Goal: Information Seeking & Learning: Learn about a topic

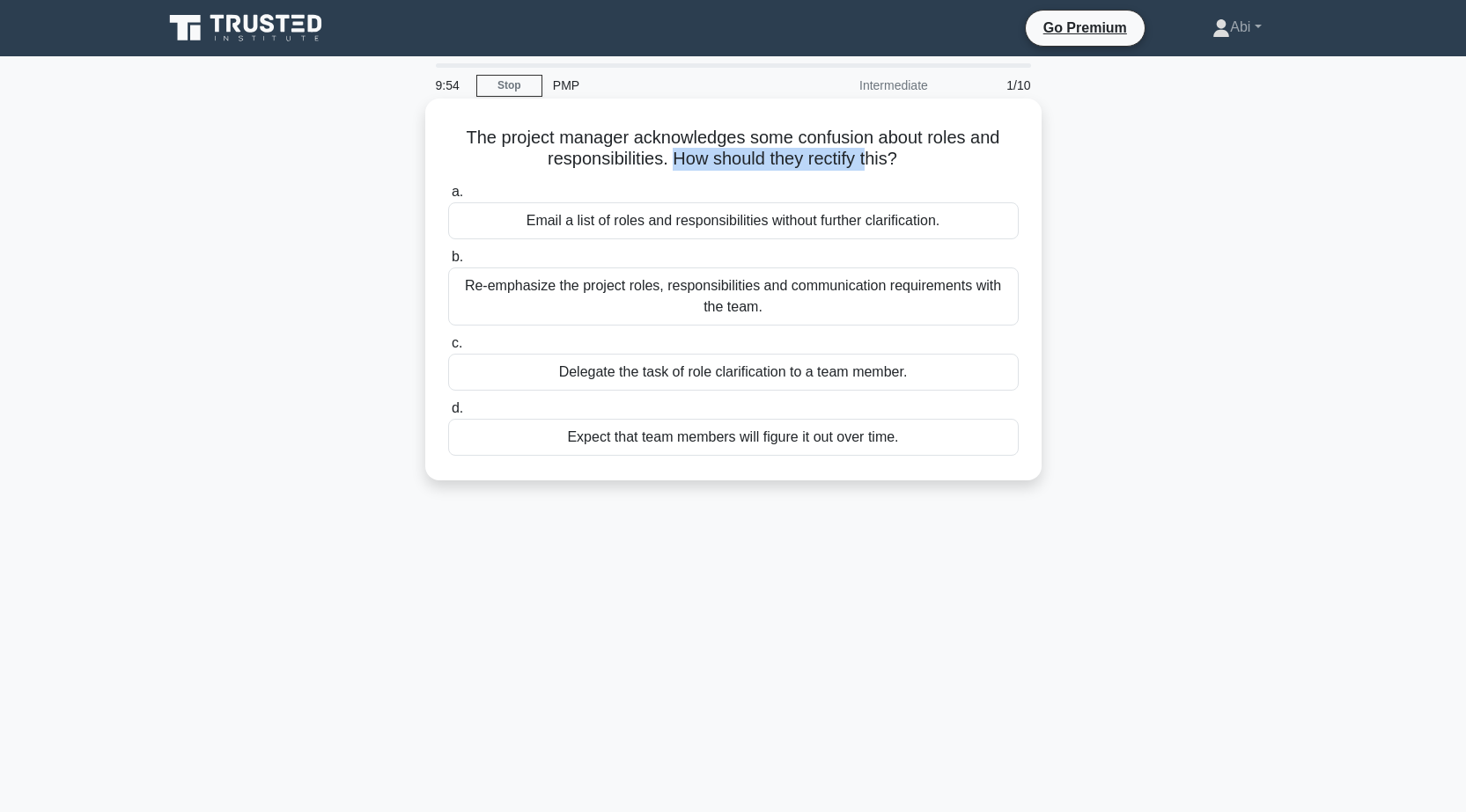
drag, startPoint x: 688, startPoint y: 161, endPoint x: 909, endPoint y: 155, distance: 221.1
click at [880, 155] on h5 "The project manager acknowledges some confusion about roles and responsibilitie…" at bounding box center [733, 148] width 574 height 44
click at [918, 158] on icon ".spinner_0XTQ{transform-origin:center;animation:spinner_y6GP .75s linear infini…" at bounding box center [907, 159] width 21 height 21
drag, startPoint x: 642, startPoint y: 143, endPoint x: 839, endPoint y: 145, distance: 197.0
click at [792, 140] on h5 "The project manager acknowledges some confusion about roles and responsibilitie…" at bounding box center [733, 148] width 574 height 44
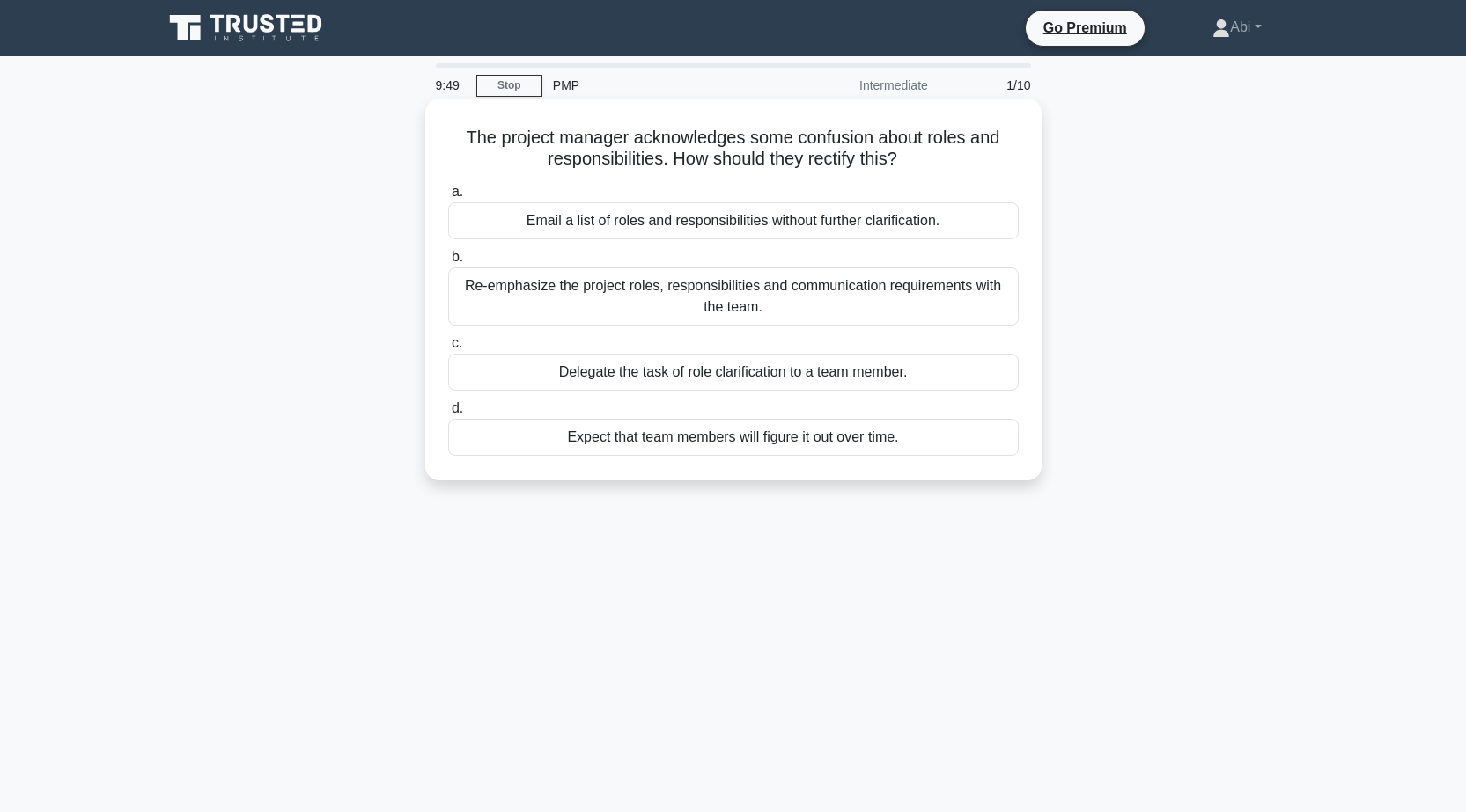
click at [852, 146] on h5 "The project manager acknowledges some confusion about roles and responsibilitie…" at bounding box center [733, 148] width 574 height 44
drag, startPoint x: 580, startPoint y: 164, endPoint x: 715, endPoint y: 161, distance: 135.0
click at [710, 161] on h5 "The project manager acknowledges some confusion about roles and responsibilitie…" at bounding box center [733, 148] width 574 height 44
click at [745, 298] on div "Re-emphasize the project roles, responsibilities and communication requirements…" at bounding box center [733, 296] width 570 height 58
click at [448, 263] on input "b. Re-emphasize the project roles, responsibilities and communication requireme…" at bounding box center [448, 258] width 0 height 12
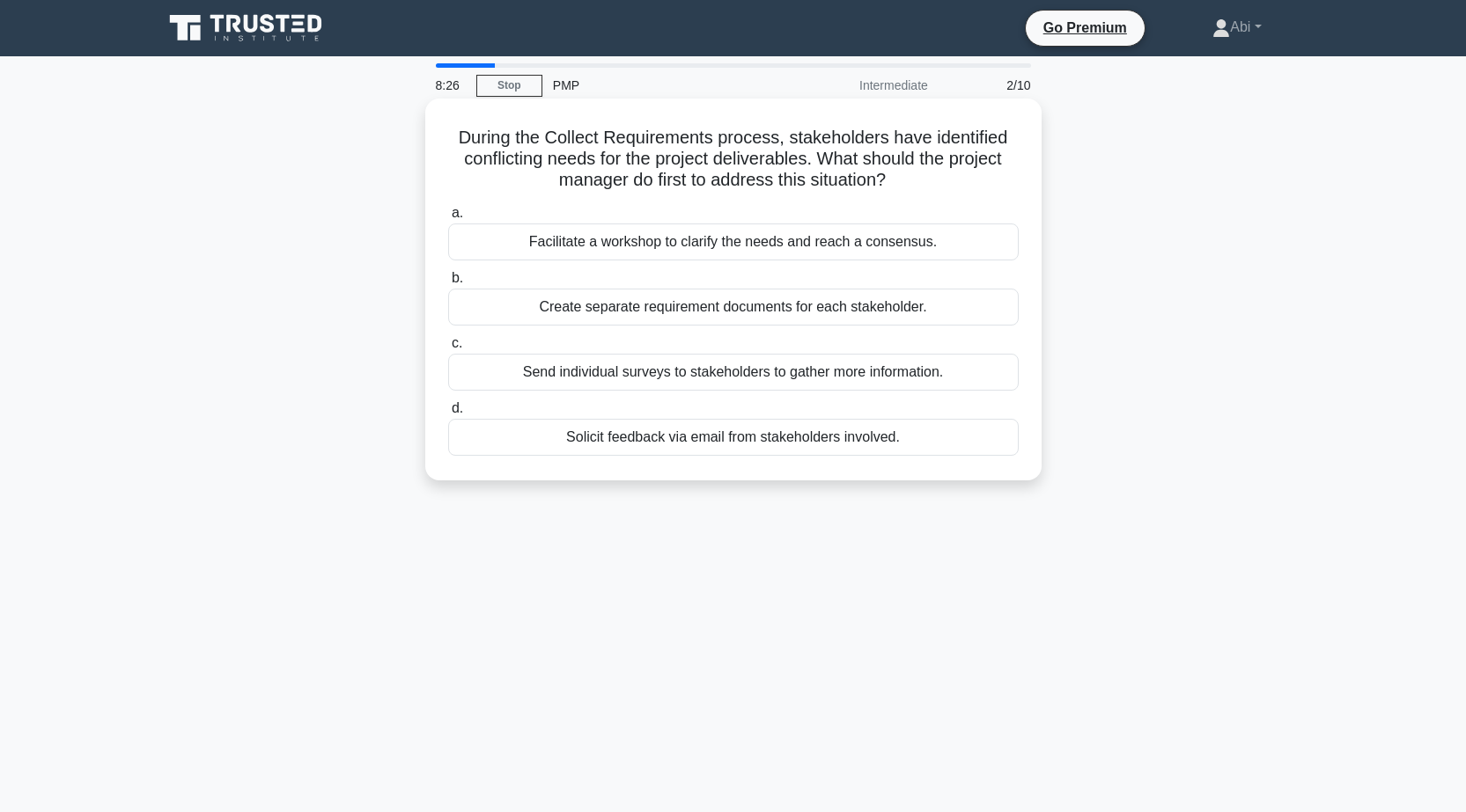
click at [622, 244] on div "Facilitate a workshop to clarify the needs and reach a consensus." at bounding box center [733, 242] width 570 height 37
click at [448, 219] on input "a. Facilitate a workshop to clarify the needs and reach a consensus." at bounding box center [448, 213] width 0 height 12
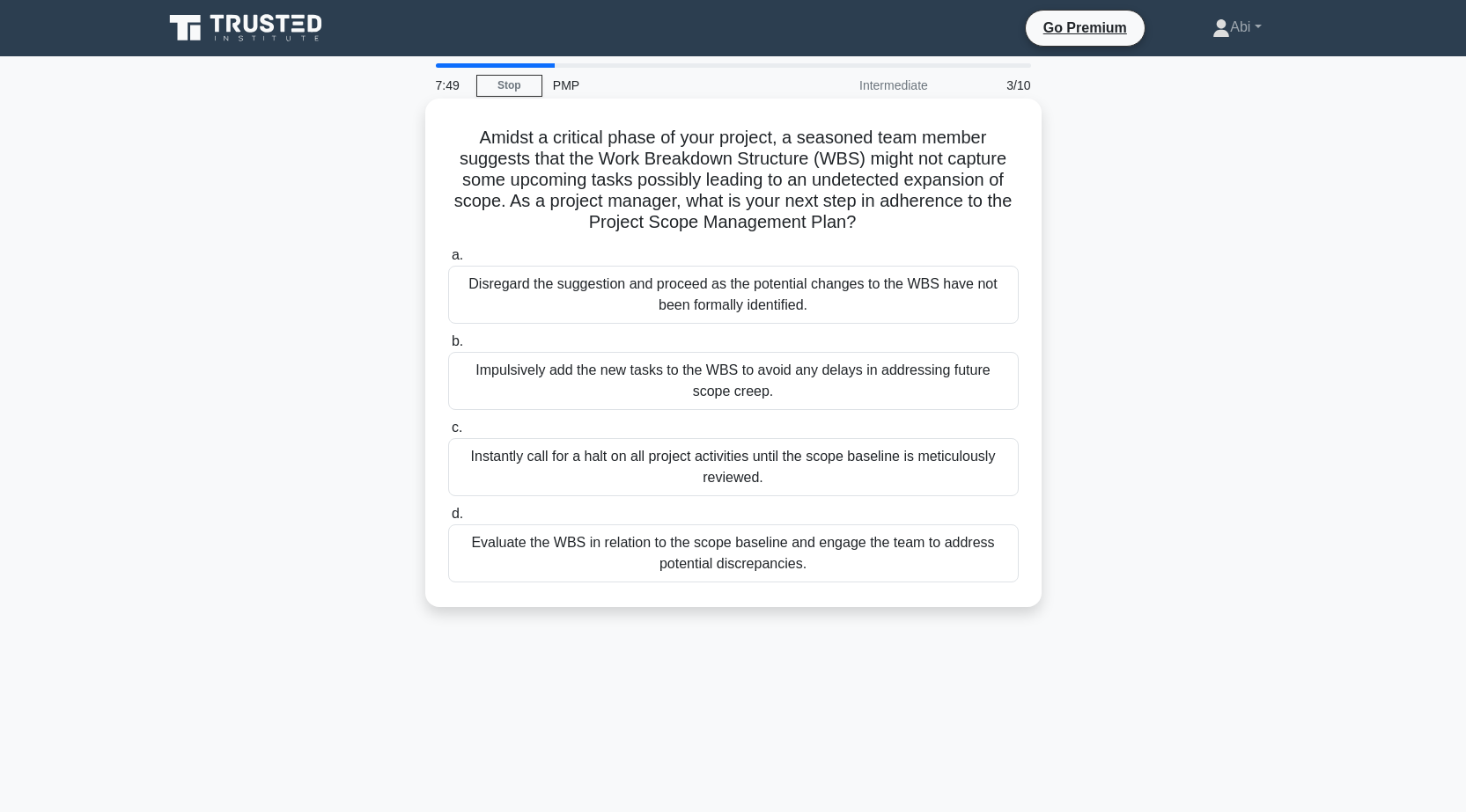
click at [727, 558] on div "Evaluate the WBS in relation to the scope baseline and engage the team to addre…" at bounding box center [733, 553] width 570 height 58
click at [448, 520] on input "d. Evaluate the WBS in relation to the scope baseline and engage the team to ad…" at bounding box center [448, 514] width 0 height 12
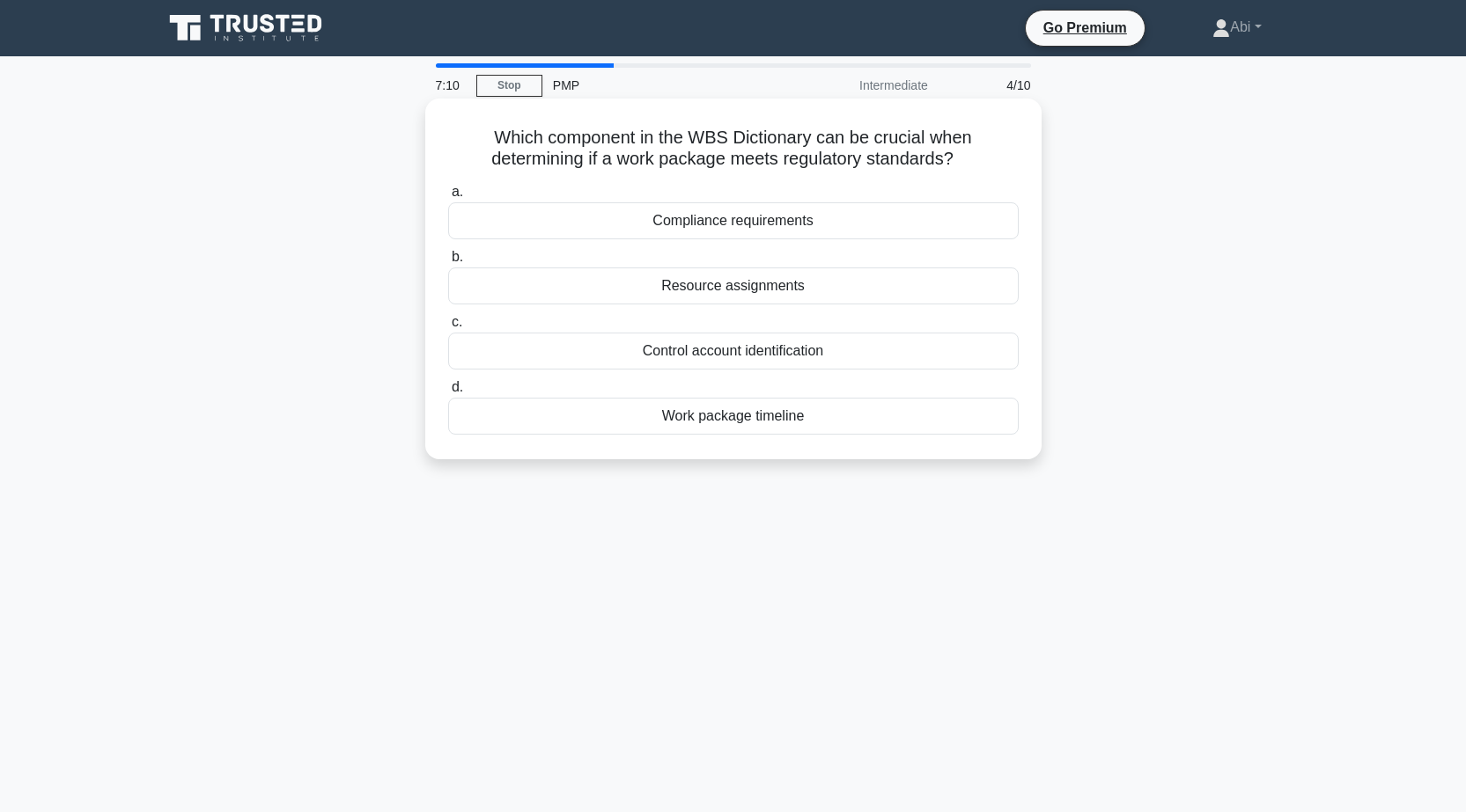
click at [698, 344] on div "Control account identification" at bounding box center [733, 351] width 570 height 37
click at [448, 328] on input "c. Control account identification" at bounding box center [448, 322] width 0 height 12
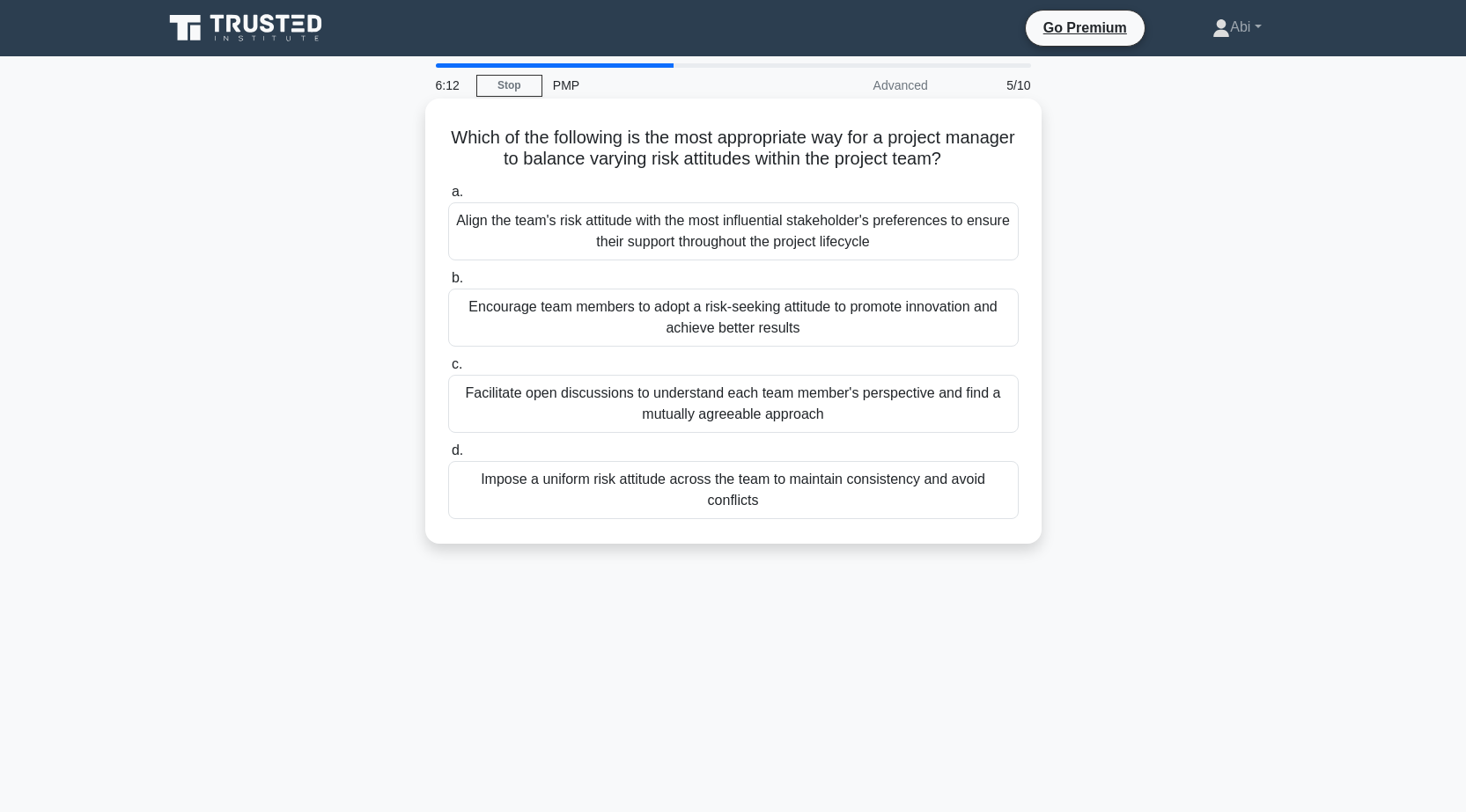
click at [658, 493] on div "Impose a uniform risk attitude across the team to maintain consistency and avoi…" at bounding box center [733, 490] width 570 height 58
click at [448, 457] on input "d. Impose a uniform risk attitude across the team to maintain consistency and a…" at bounding box center [448, 451] width 0 height 12
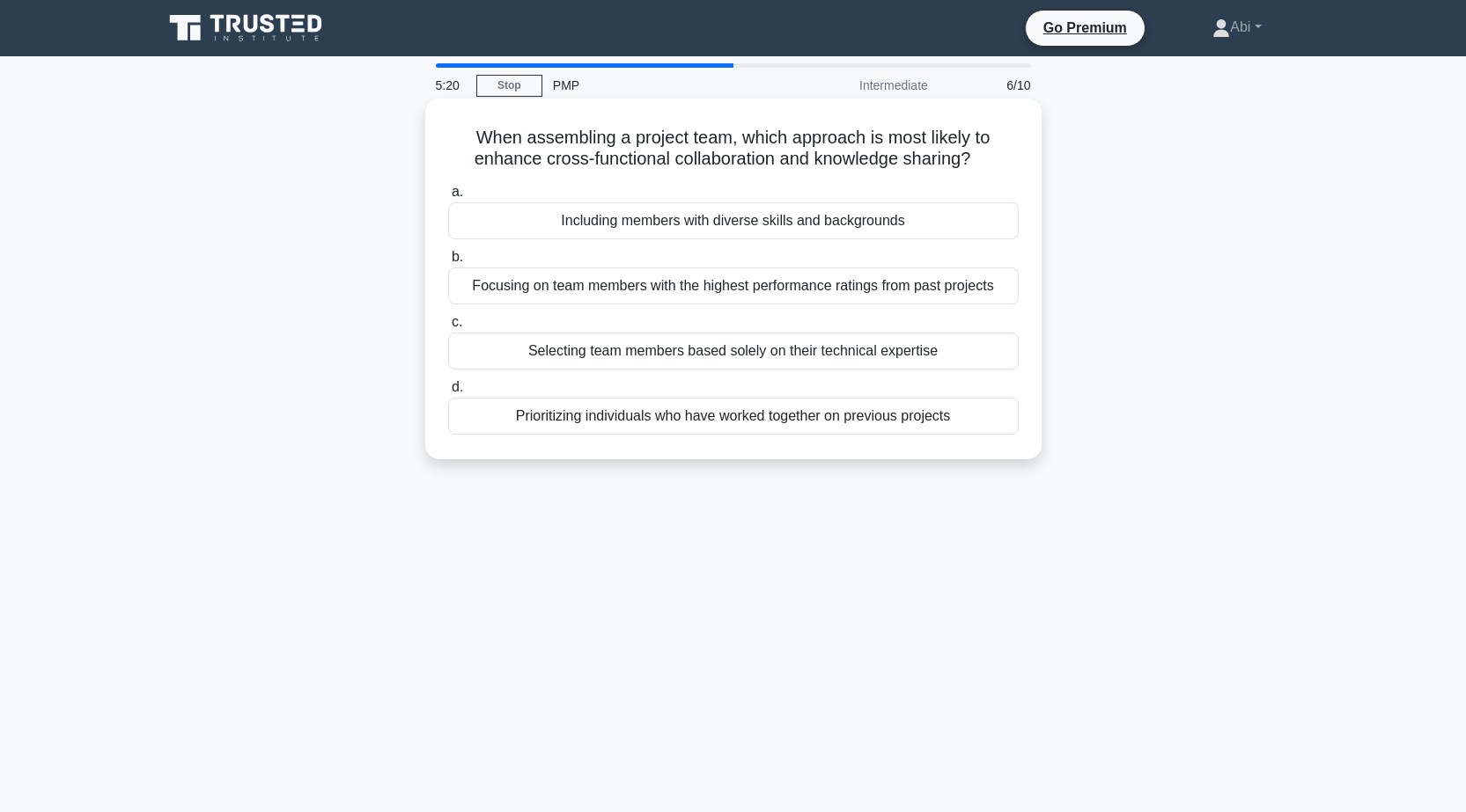
click at [695, 229] on div "Including members with diverse skills and backgrounds" at bounding box center [733, 221] width 570 height 37
click at [448, 198] on input "a. Including members with diverse skills and backgrounds" at bounding box center [448, 193] width 0 height 12
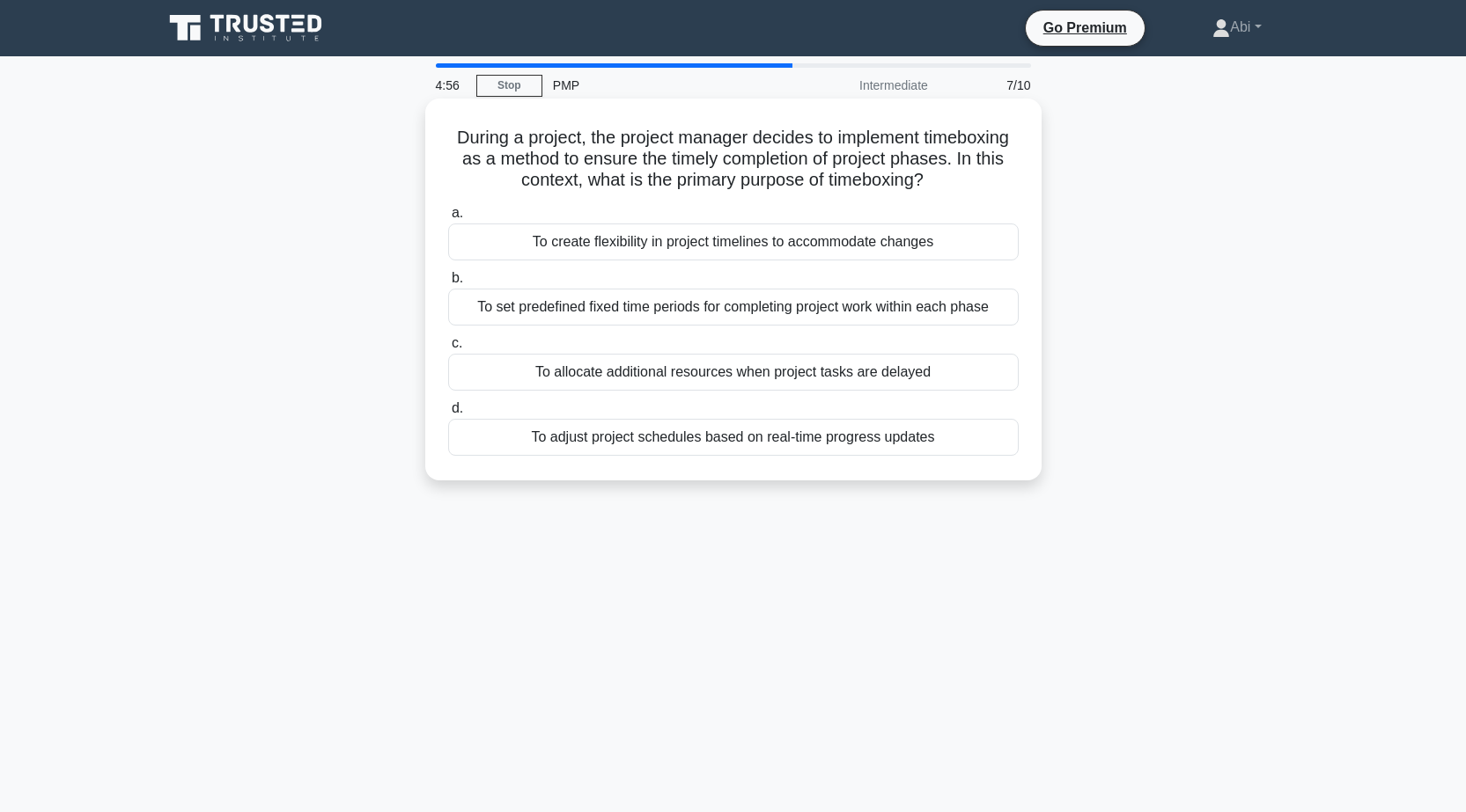
click at [638, 314] on div "To set predefined fixed time periods for completing project work within each ph…" at bounding box center [733, 308] width 570 height 37
click at [448, 284] on input "b. To set predefined fixed time periods for completing project work within each…" at bounding box center [448, 279] width 0 height 12
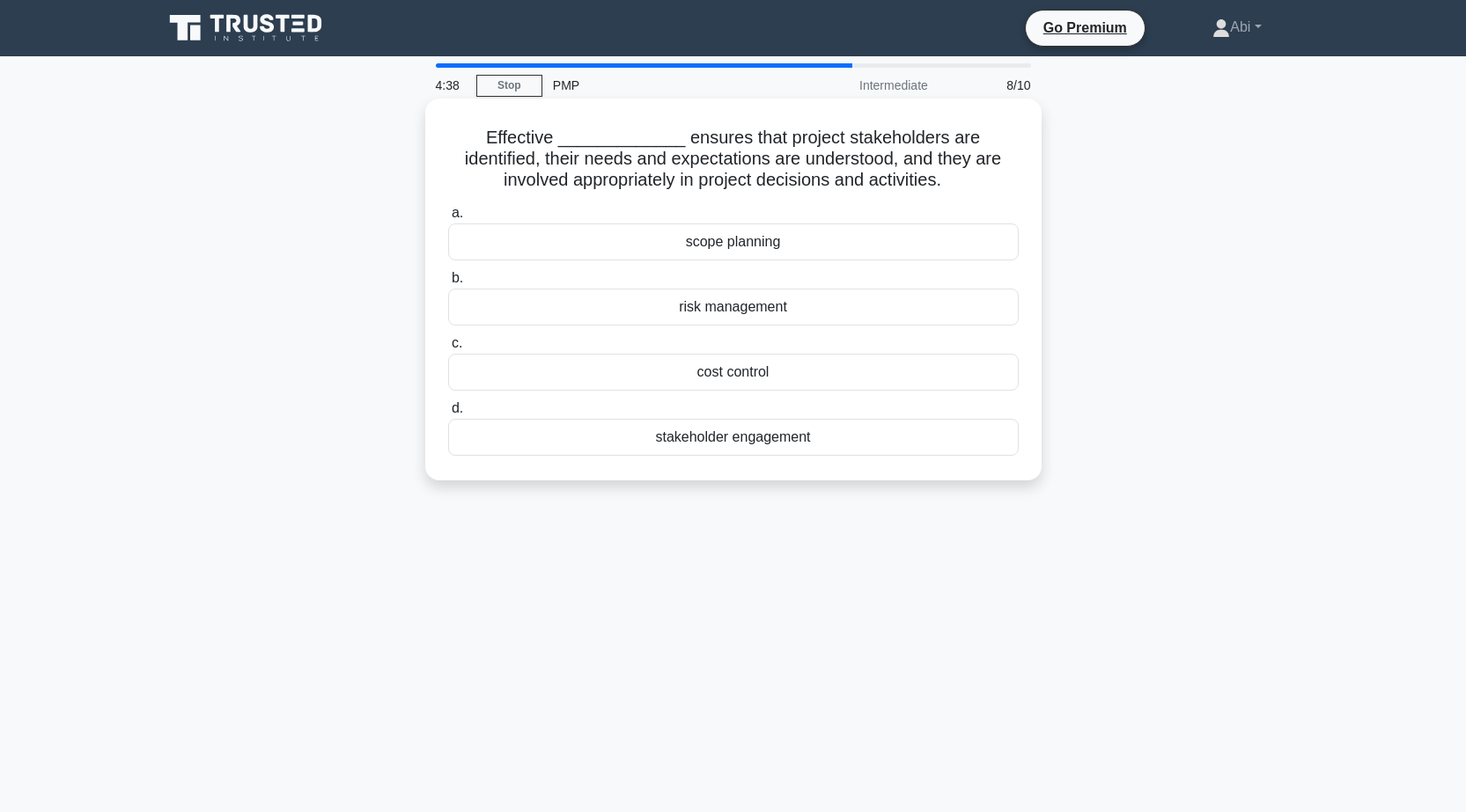
click at [718, 436] on div "stakeholder engagement" at bounding box center [733, 437] width 570 height 37
click at [448, 415] on input "d. stakeholder engagement" at bounding box center [448, 409] width 0 height 12
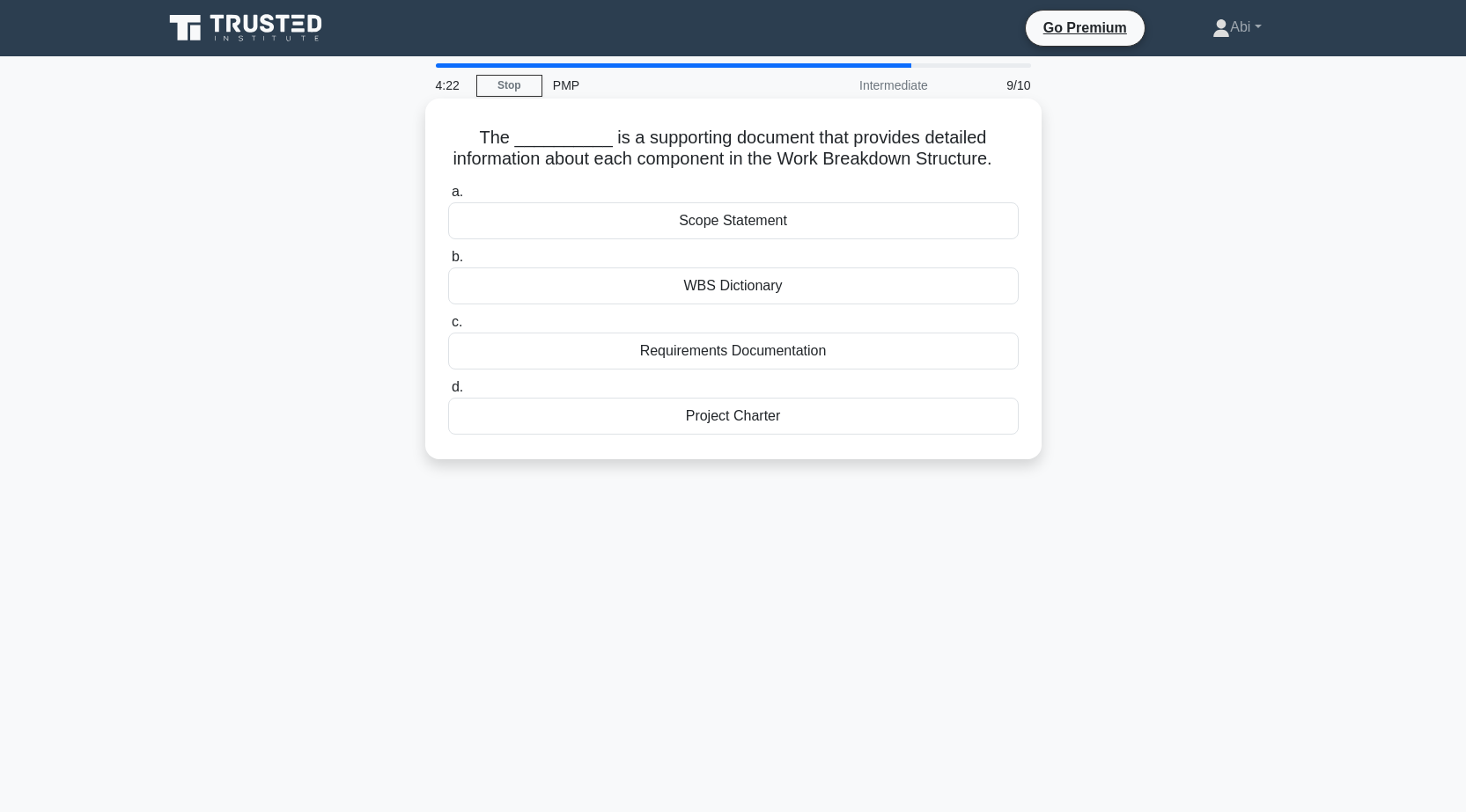
click at [743, 305] on div "WBS Dictionary" at bounding box center [733, 286] width 570 height 37
click at [448, 263] on input "b. WBS Dictionary" at bounding box center [448, 258] width 0 height 12
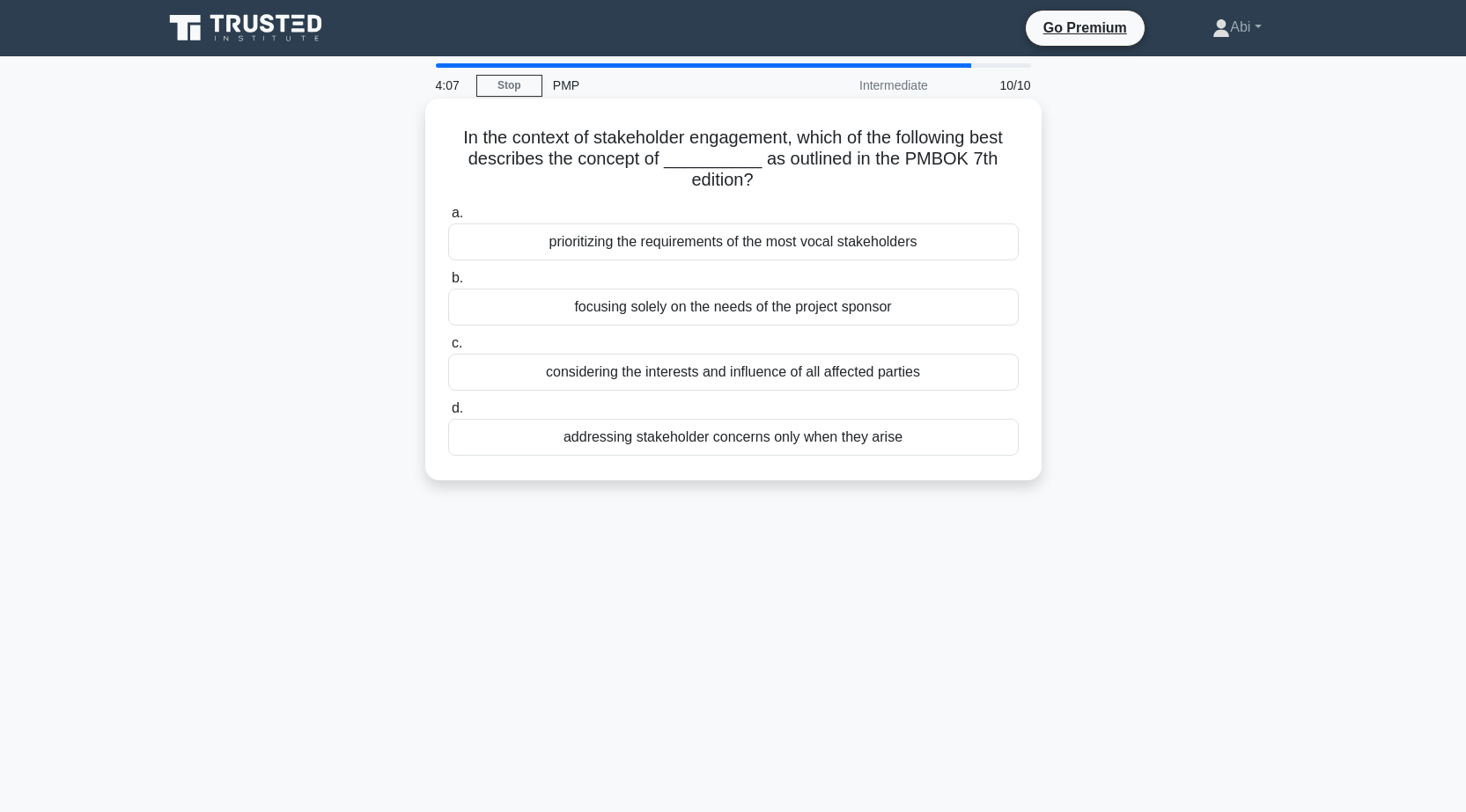
click at [718, 242] on div "prioritizing the requirements of the most vocal stakeholders" at bounding box center [733, 242] width 570 height 37
click at [448, 219] on input "a. prioritizing the requirements of the most vocal stakeholders" at bounding box center [448, 213] width 0 height 12
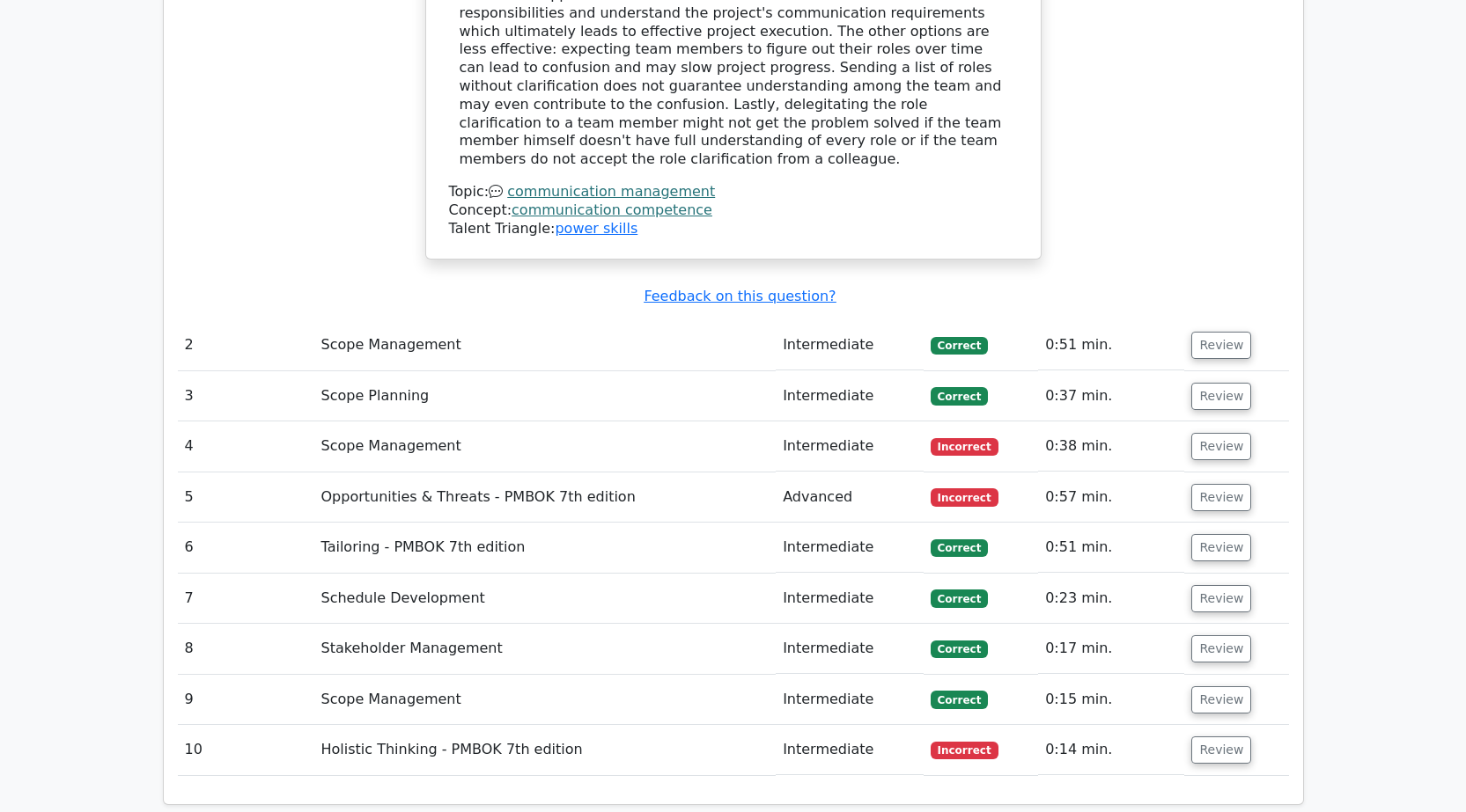
scroll to position [2168, 0]
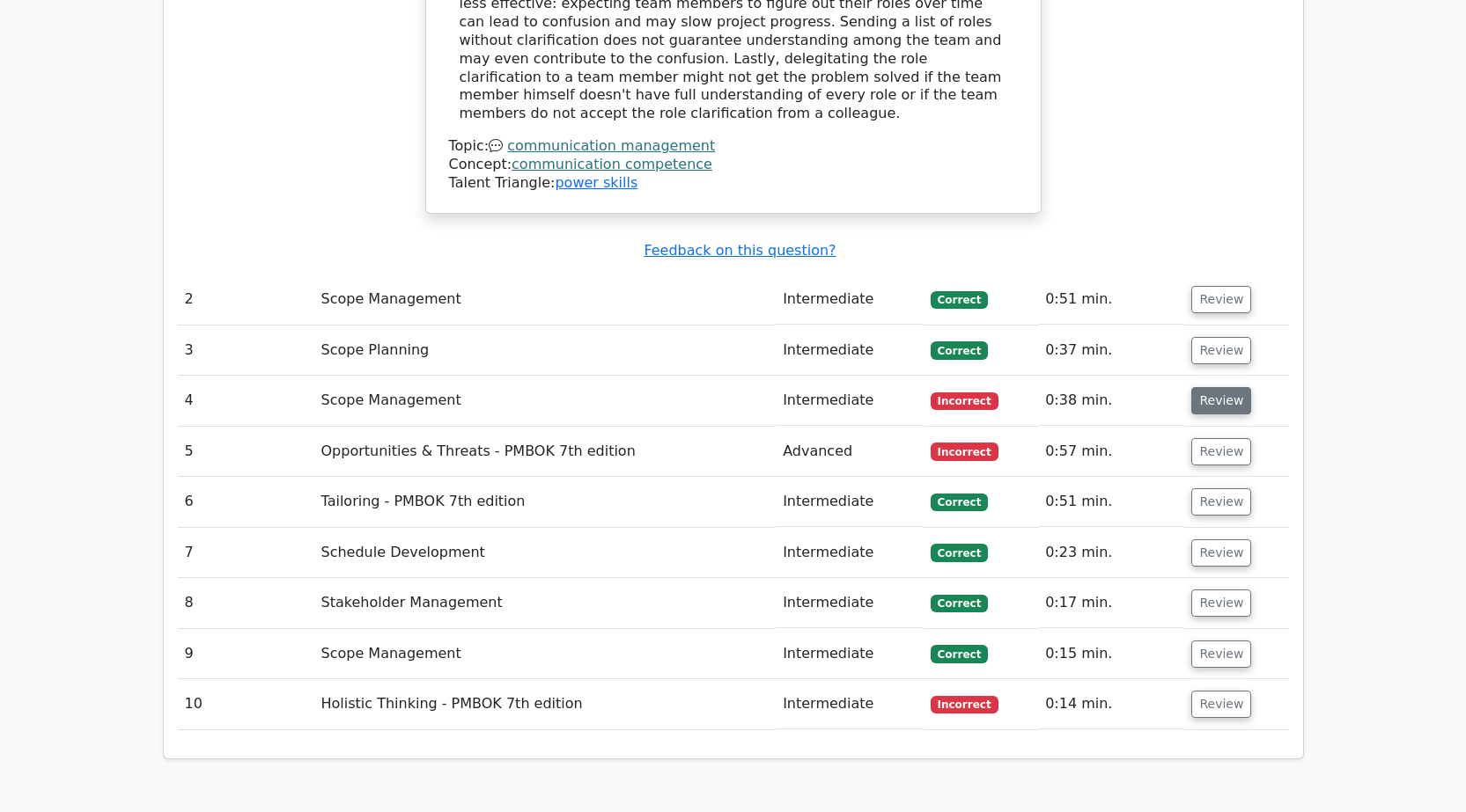
click at [1216, 387] on button "Review" at bounding box center [1220, 401] width 60 height 28
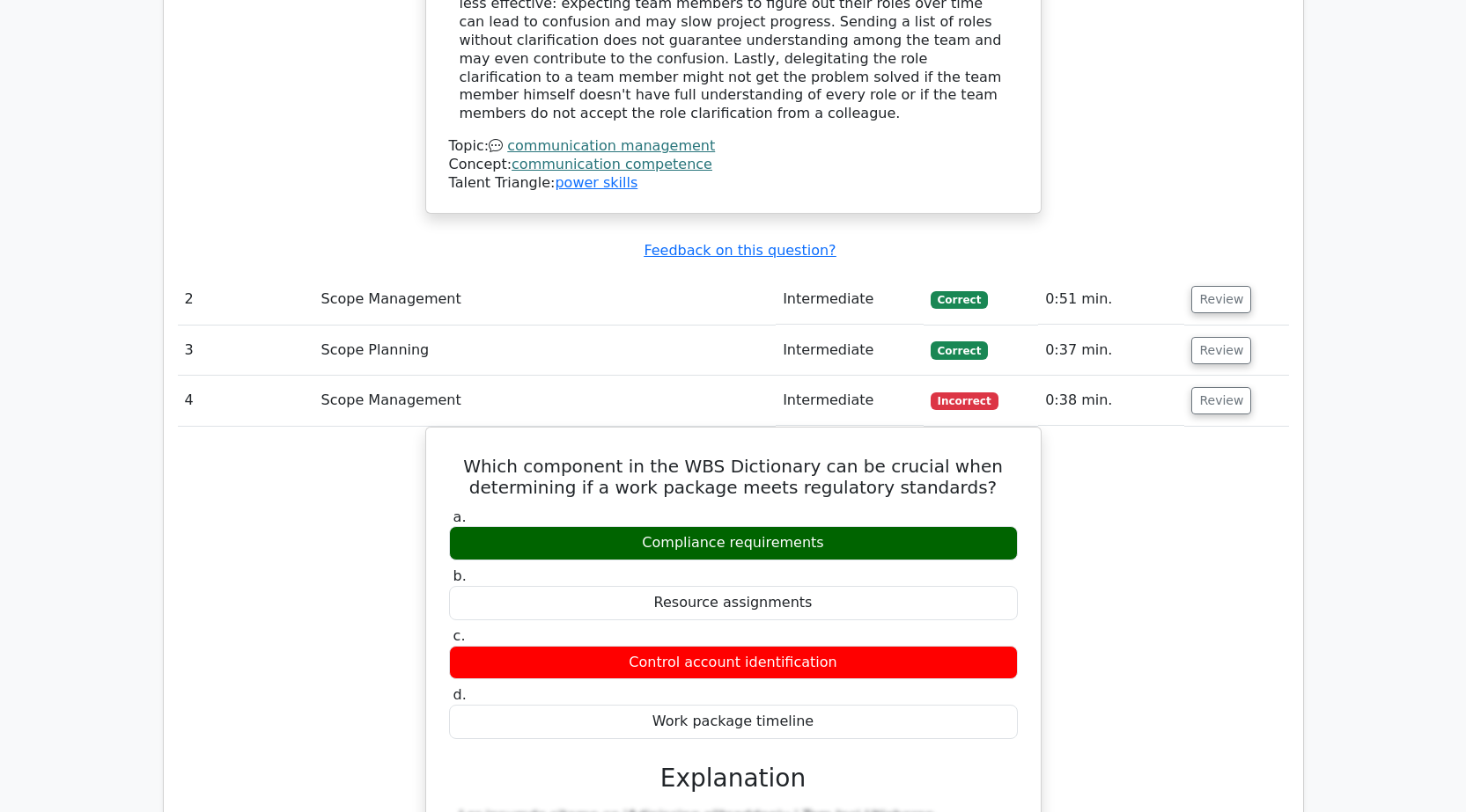
click at [1109, 427] on div "Which component in the WBS Dictionary can be crucial when determining if a work…" at bounding box center [733, 810] width 1111 height 768
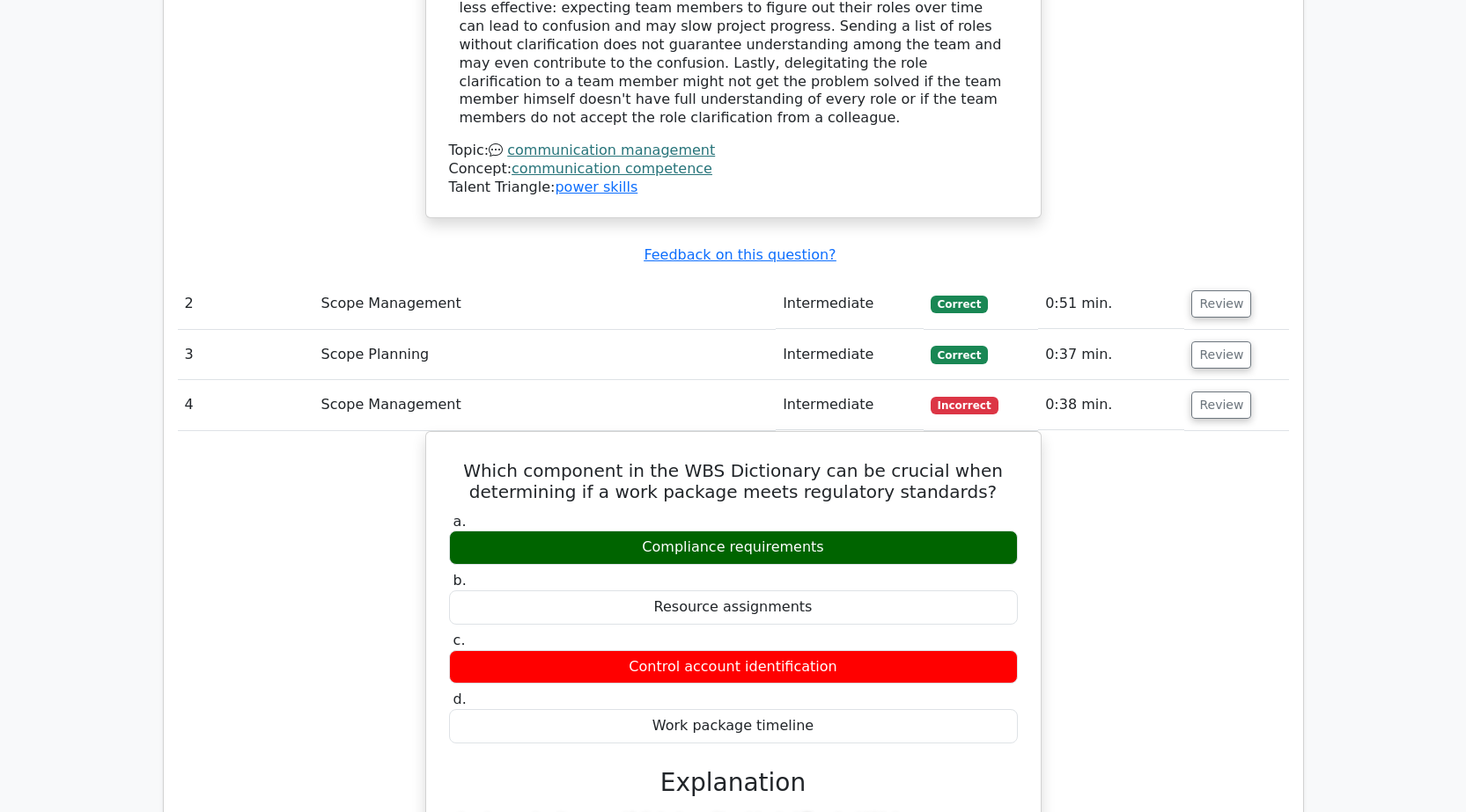
scroll to position [2555, 0]
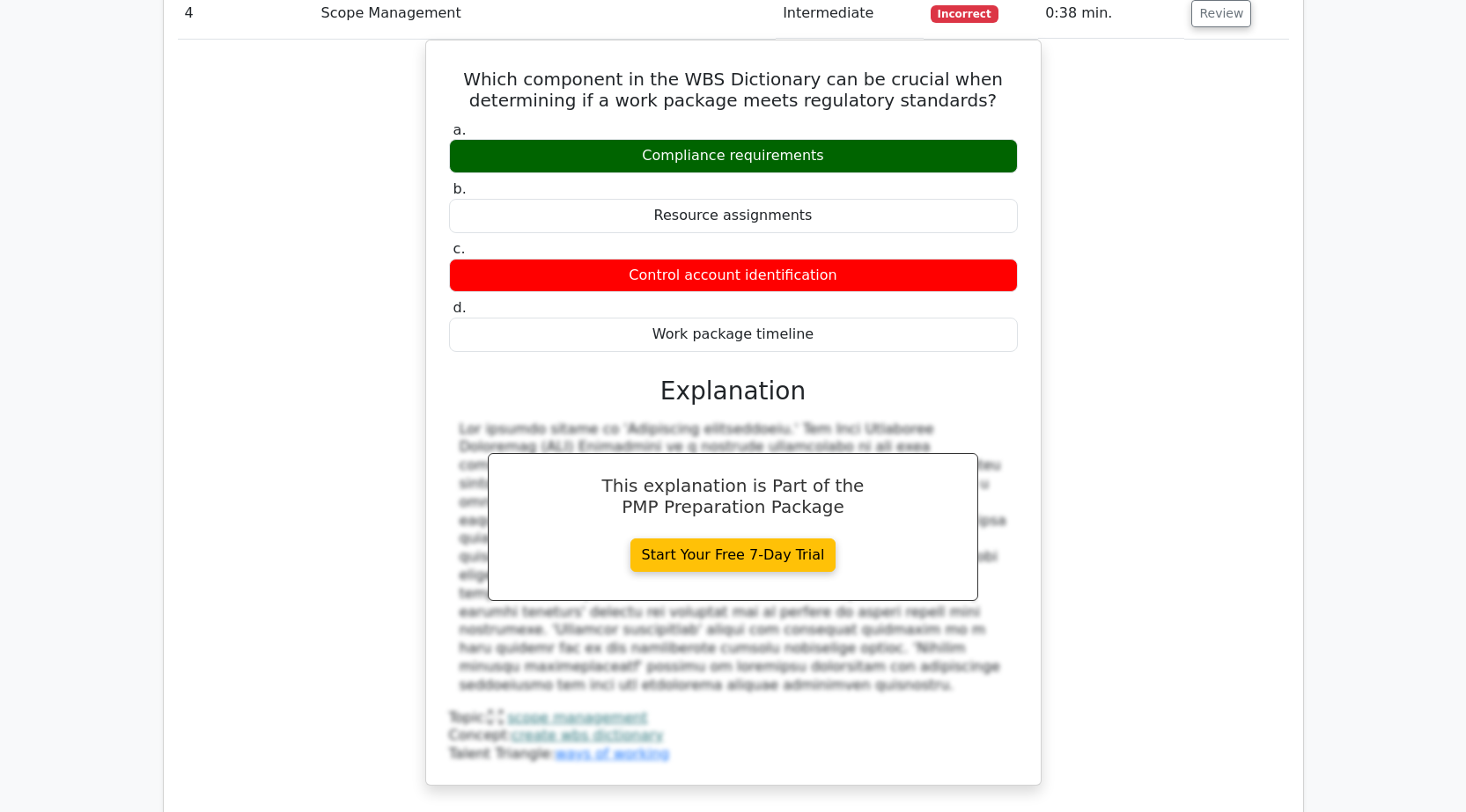
click at [1041, 386] on div "Which component in the WBS Dictionary can be crucial when determining if a work…" at bounding box center [733, 423] width 1111 height 768
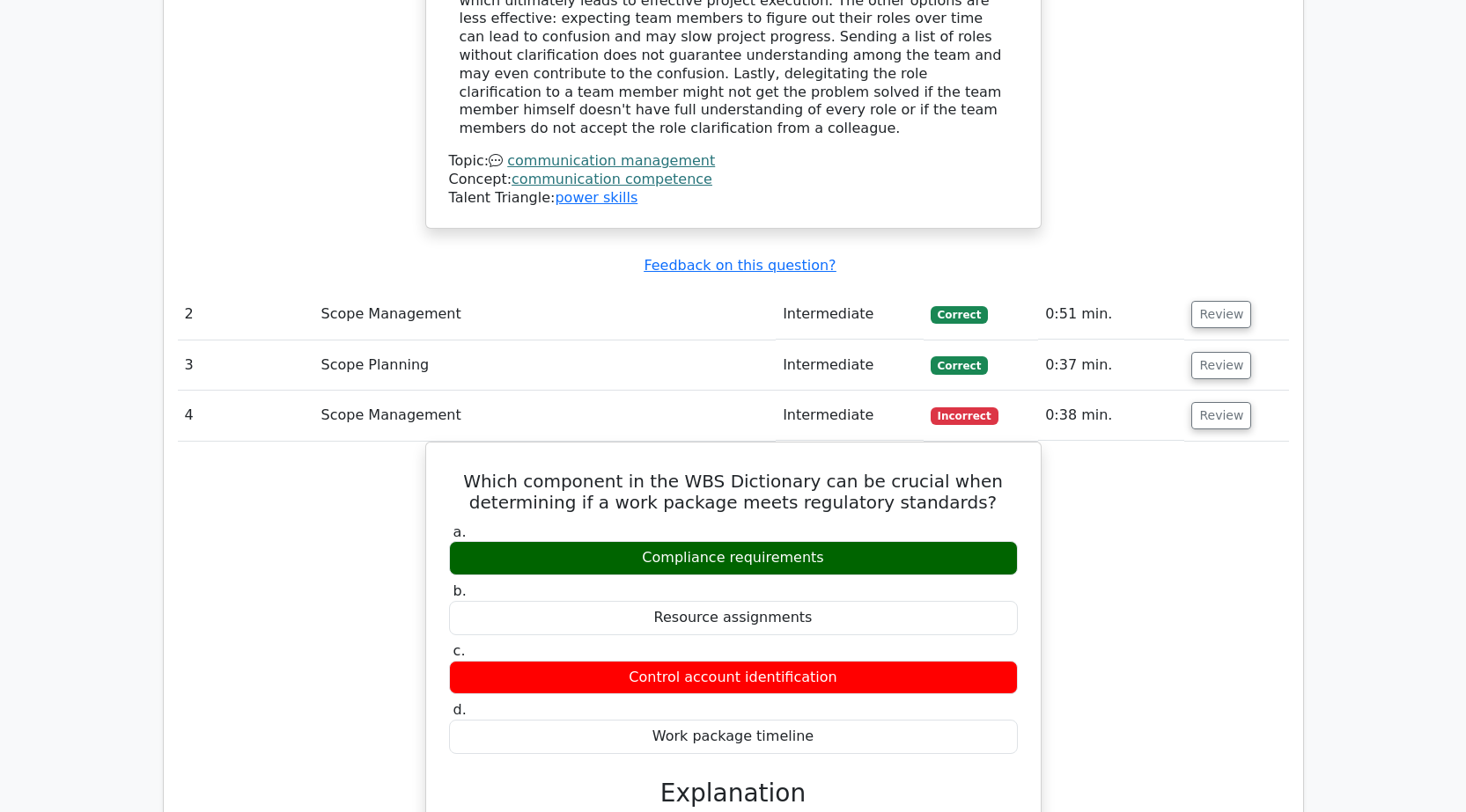
scroll to position [2127, 0]
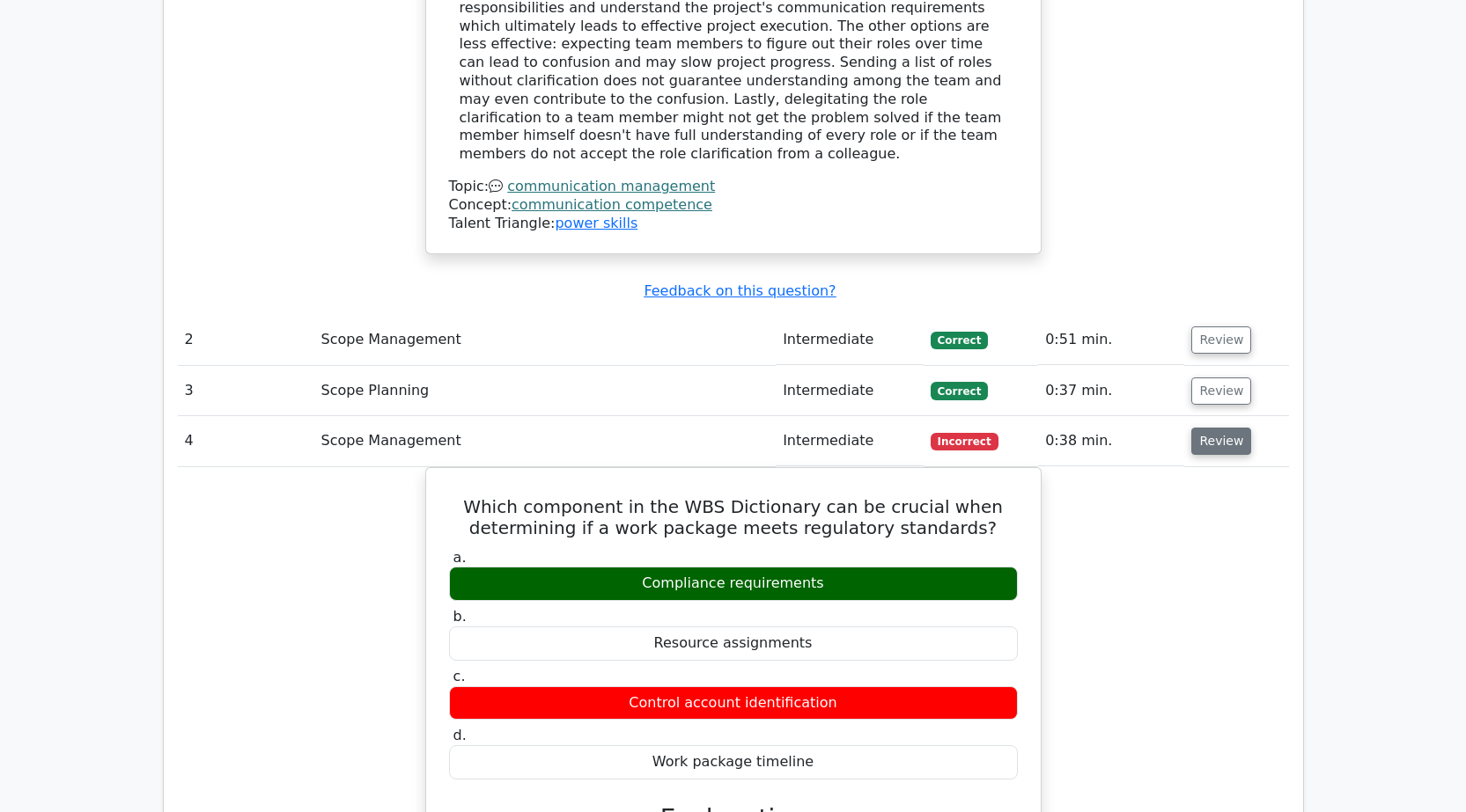
click at [1219, 428] on button "Review" at bounding box center [1220, 441] width 60 height 28
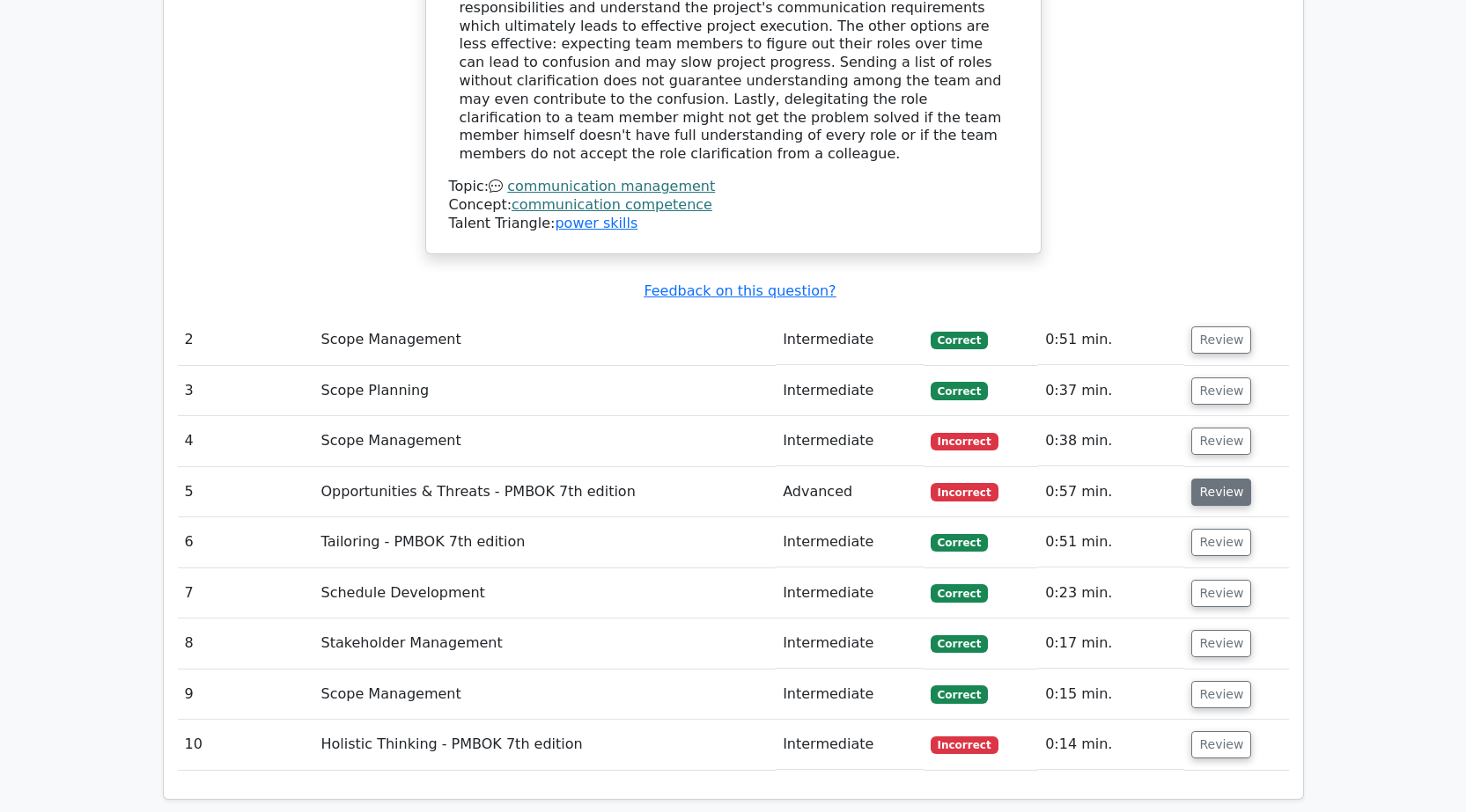
click at [1220, 479] on button "Review" at bounding box center [1220, 493] width 60 height 28
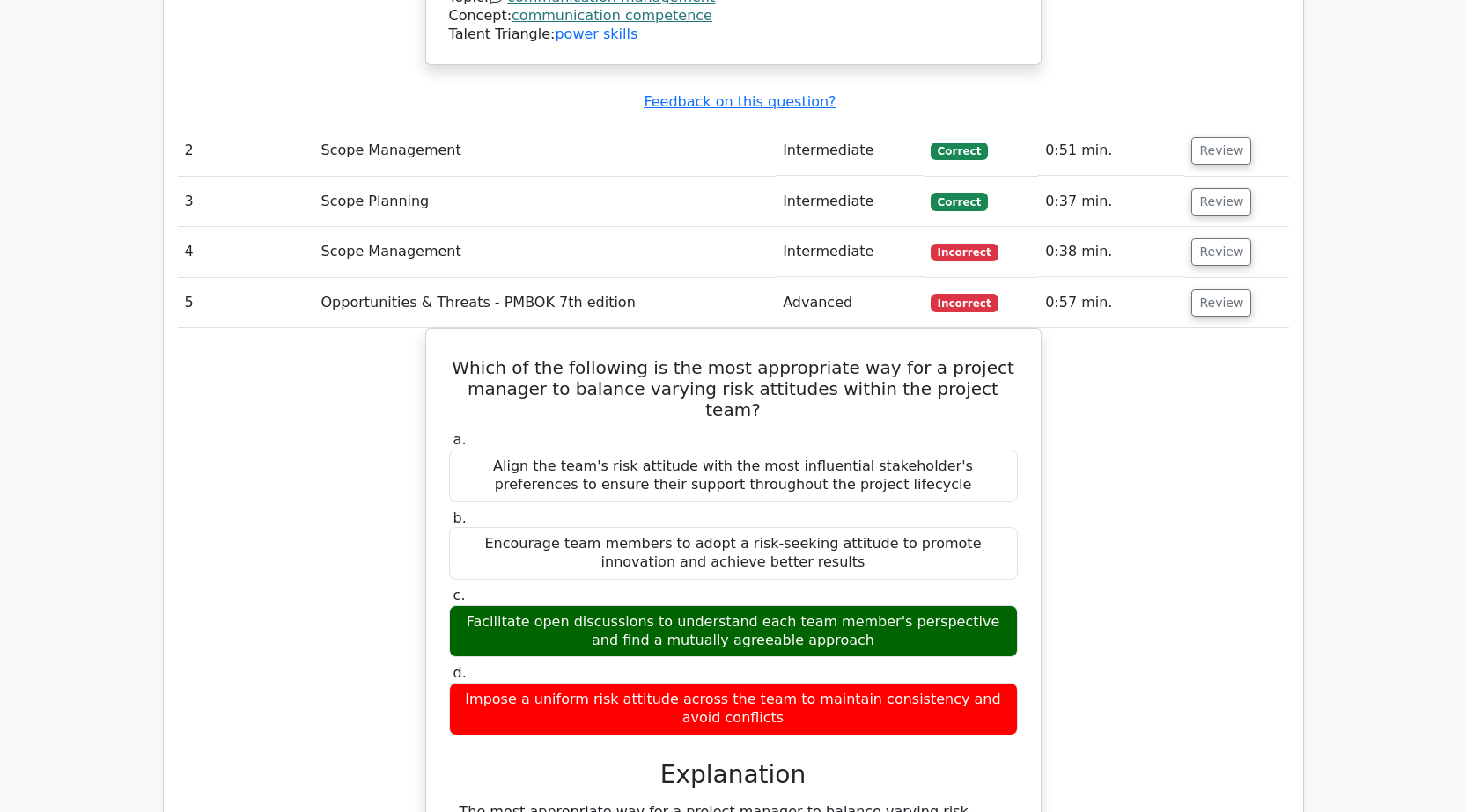
scroll to position [2336, 0]
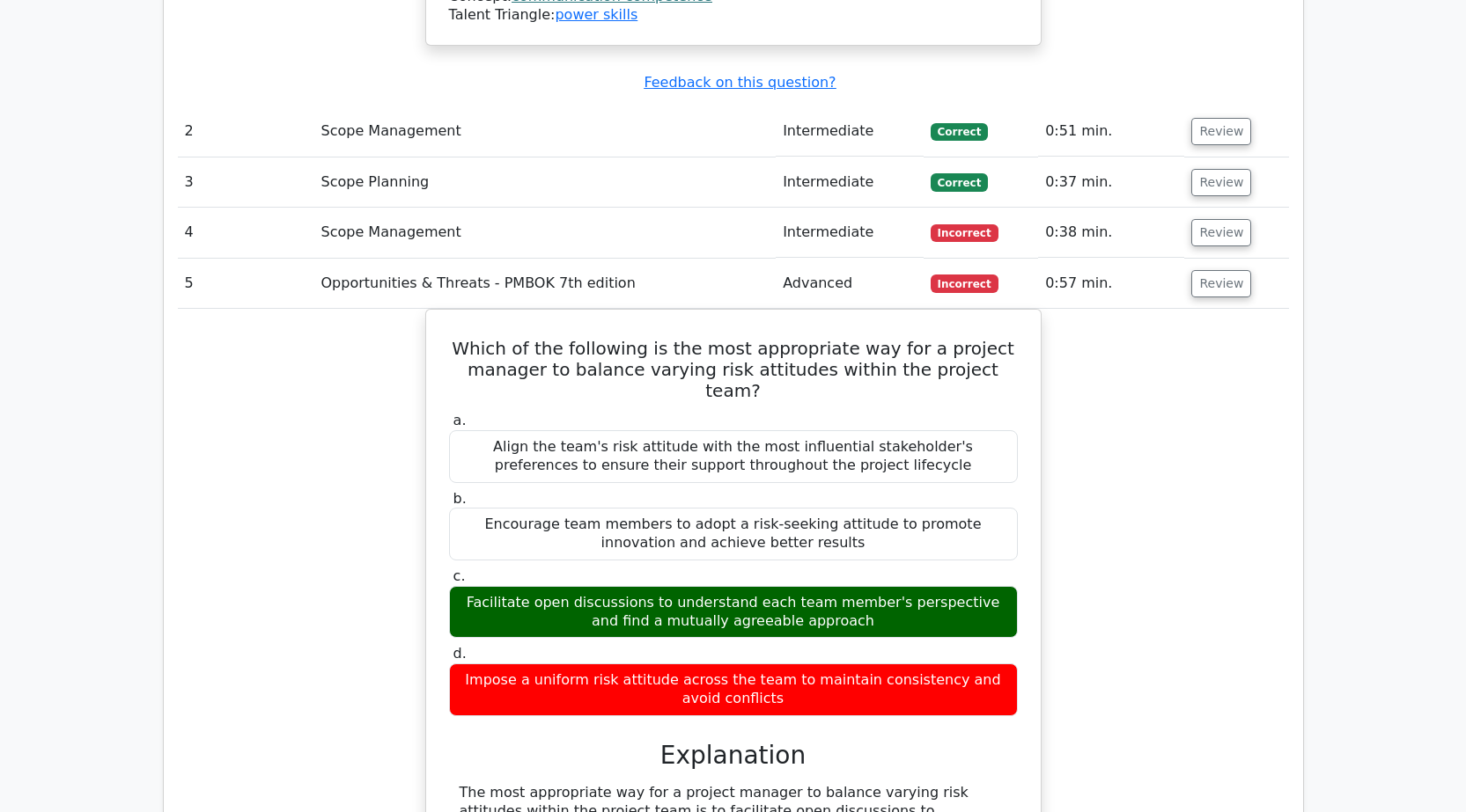
click at [1152, 309] on div "Which of the following is the most appropriate way for a project manager to bal…" at bounding box center [733, 722] width 1111 height 826
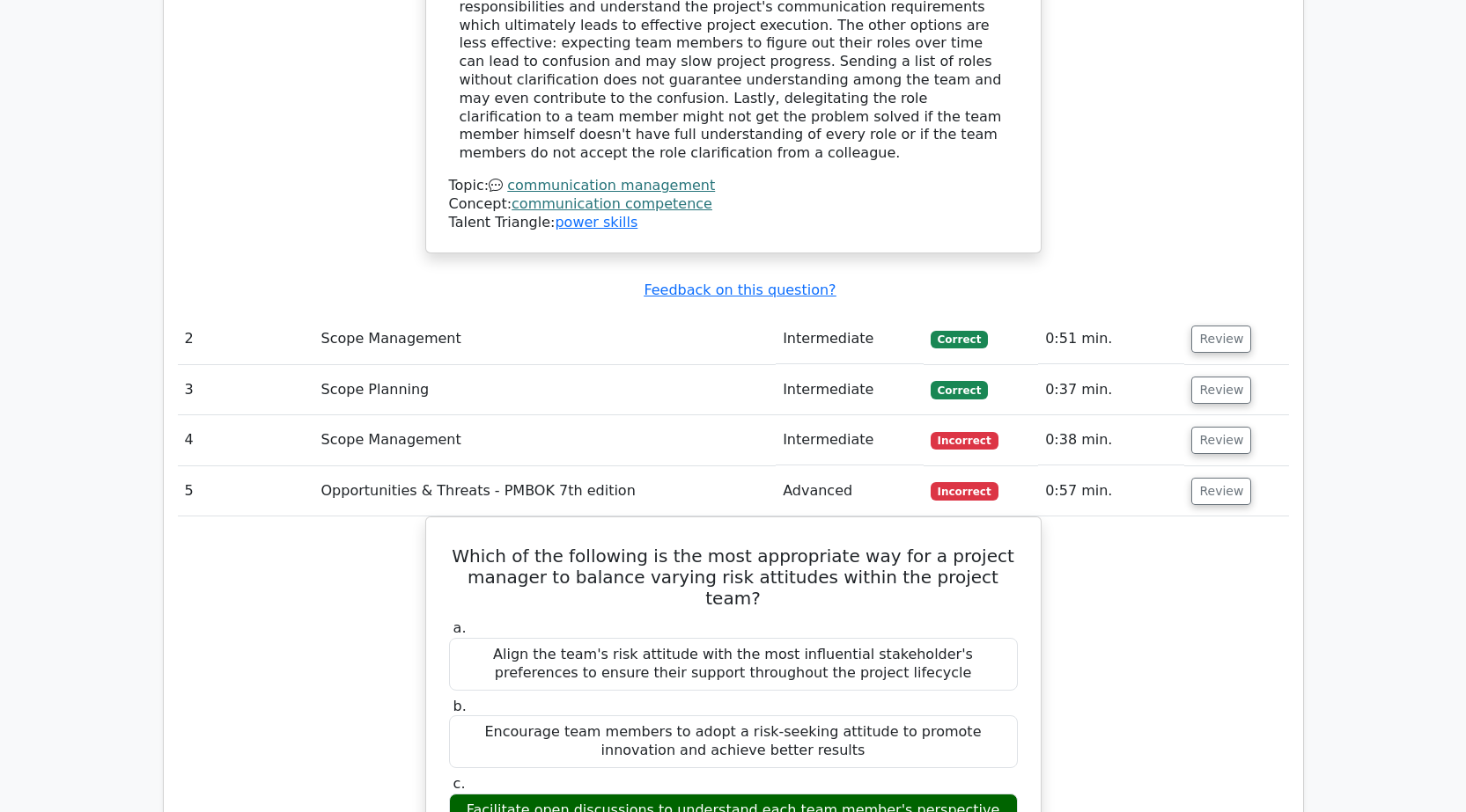
scroll to position [2178, 0]
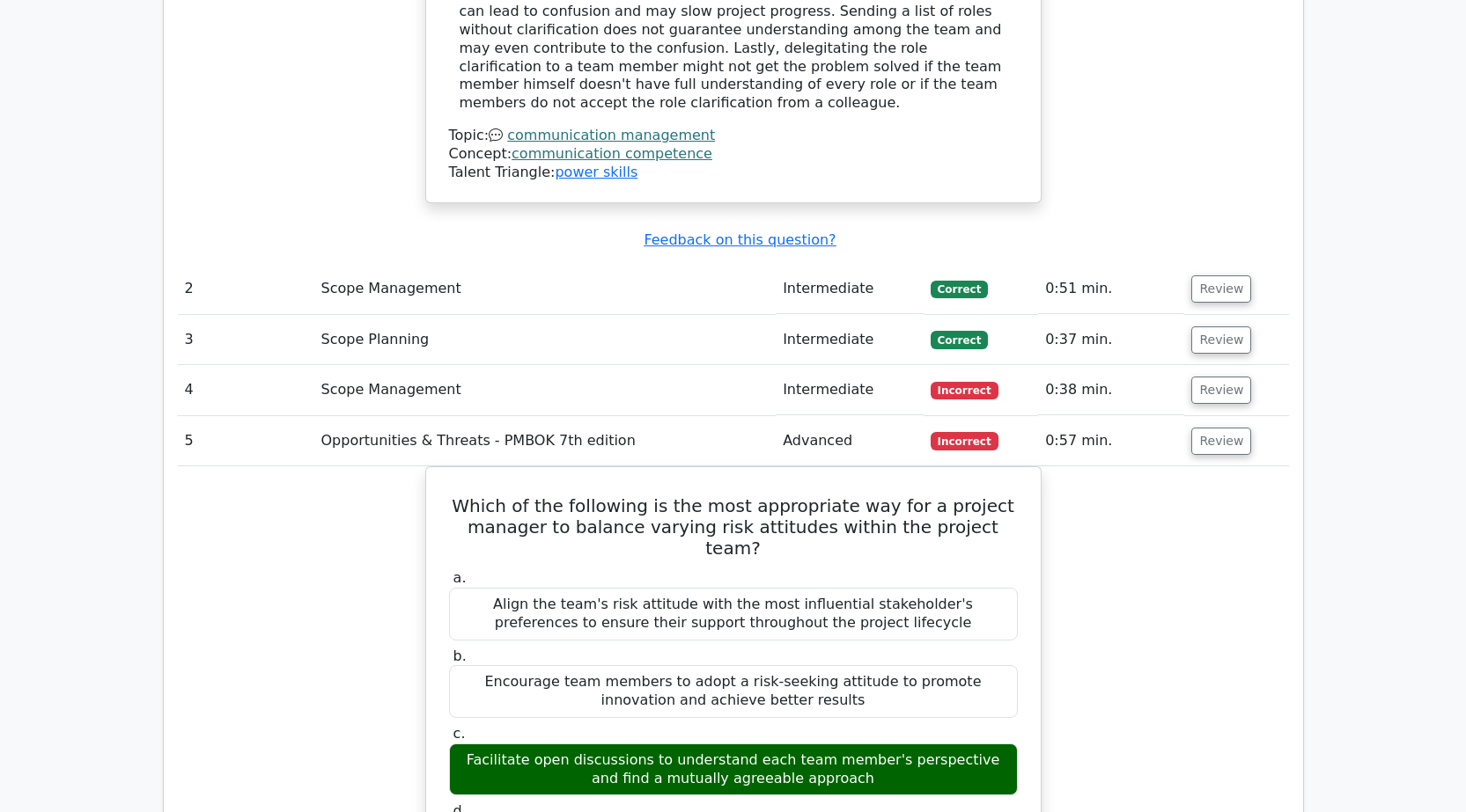
click at [967, 331] on span "Correct" at bounding box center [959, 340] width 57 height 18
click at [1227, 326] on button "Review" at bounding box center [1220, 340] width 60 height 28
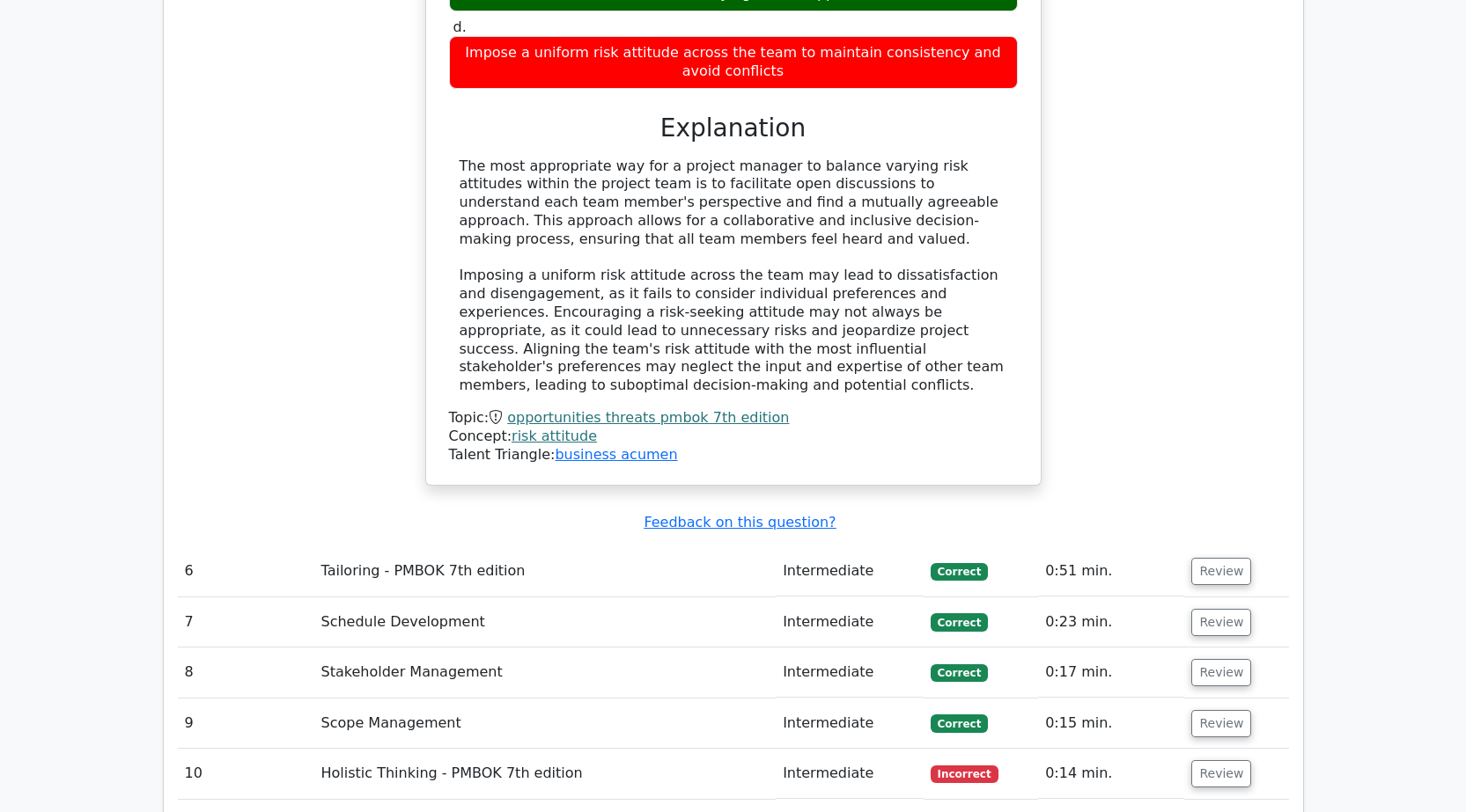
scroll to position [4042, 0]
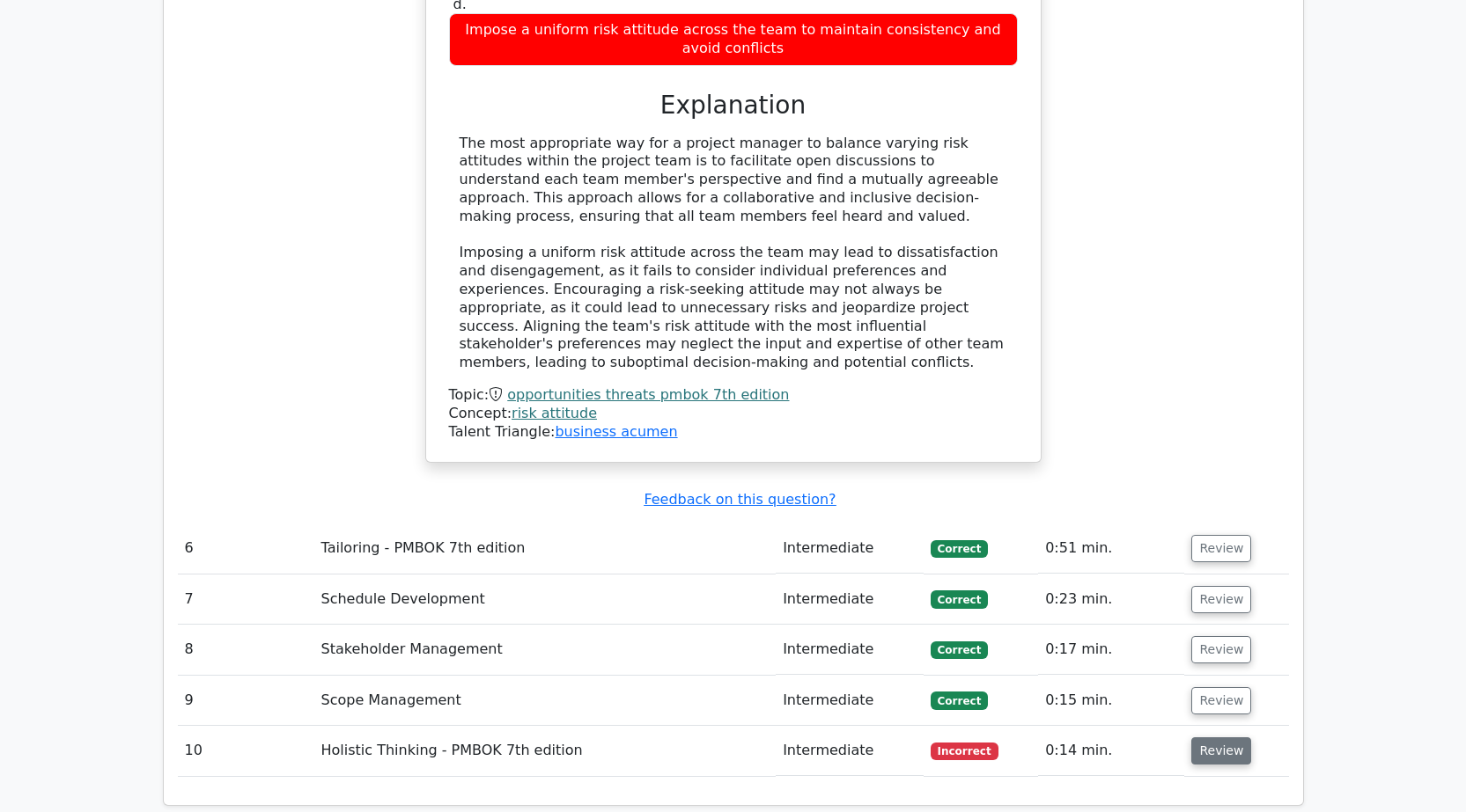
click at [1197, 737] on button "Review" at bounding box center [1220, 751] width 60 height 28
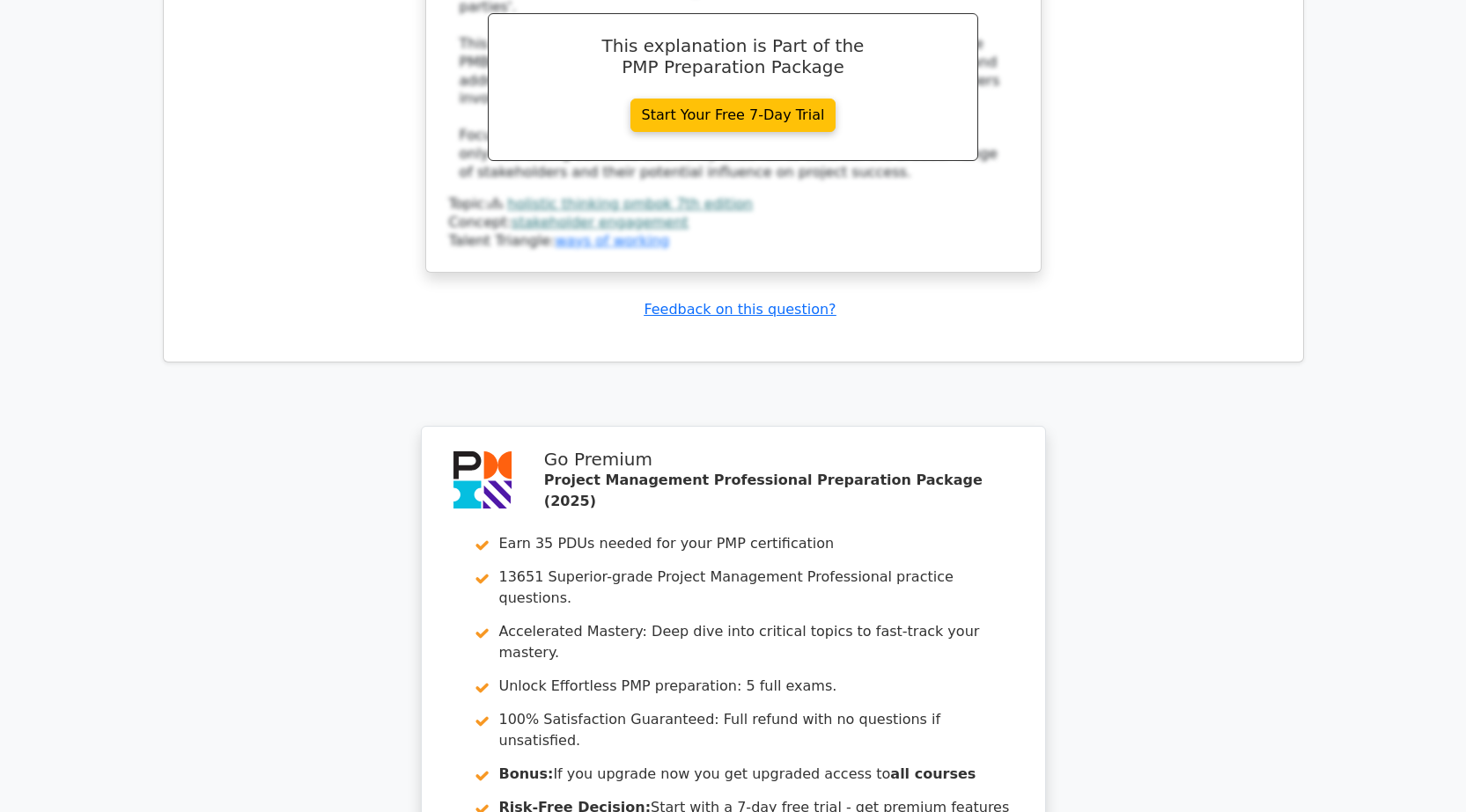
scroll to position [5433, 0]
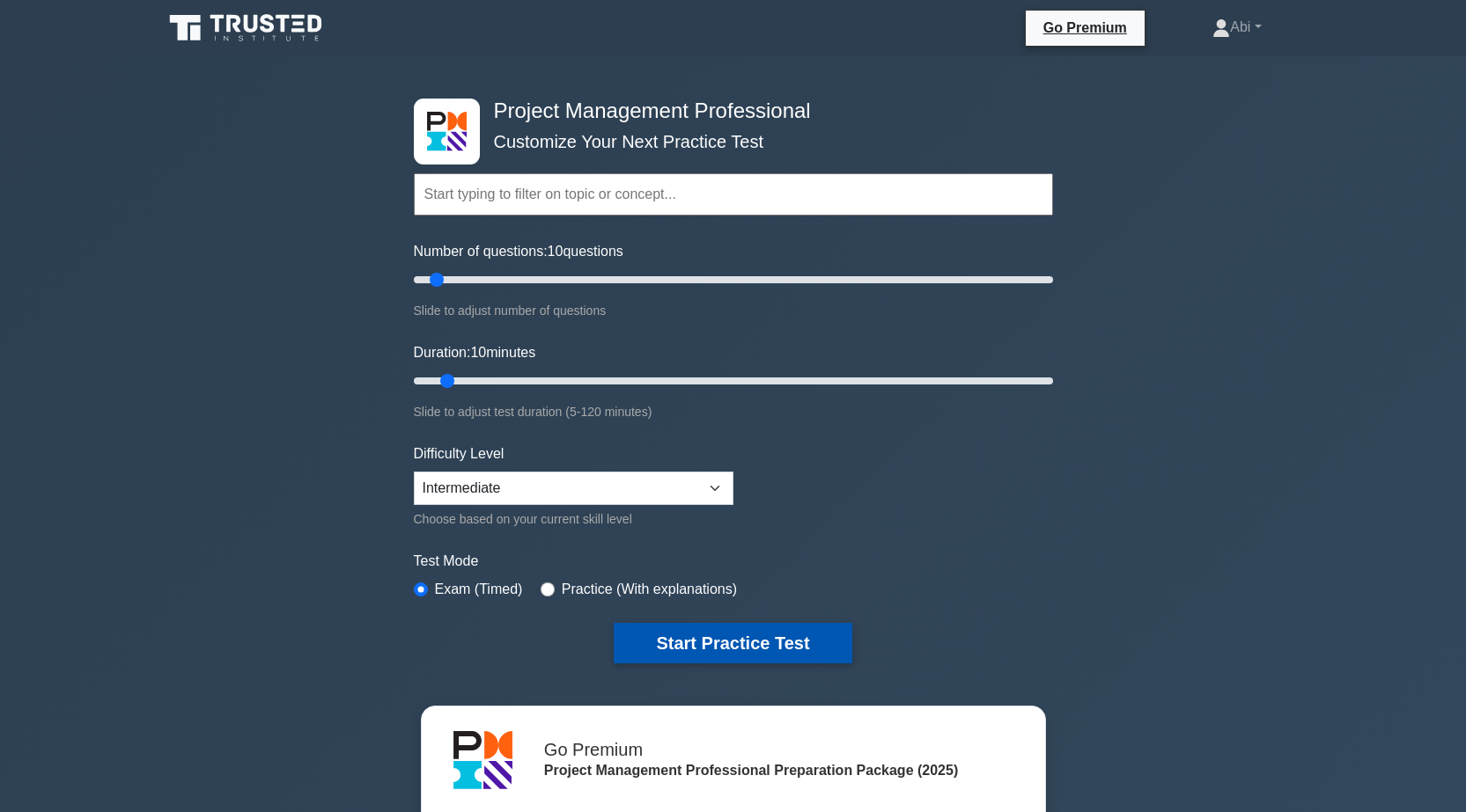
click at [809, 634] on button "Start Practice Test" at bounding box center [733, 643] width 238 height 40
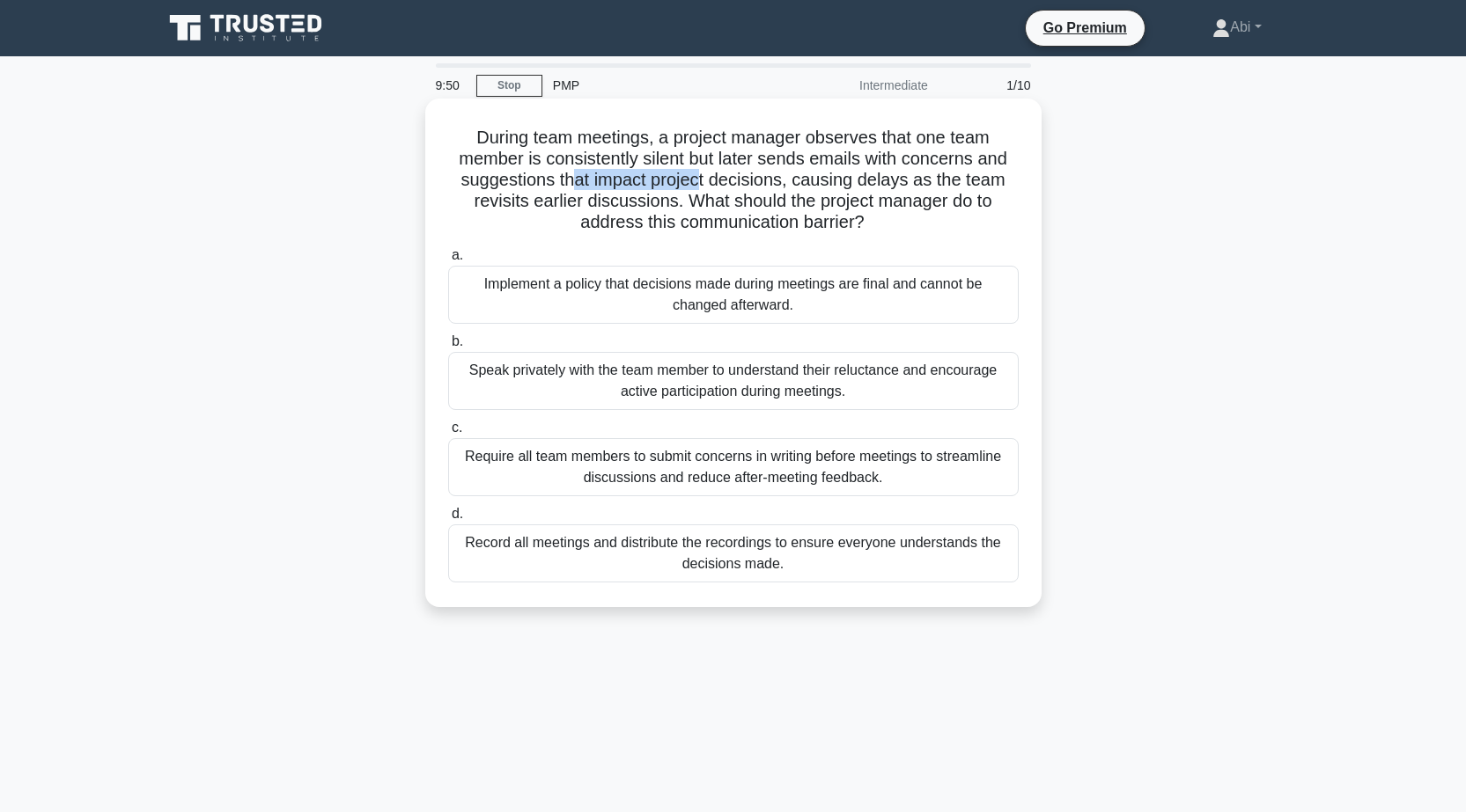
drag, startPoint x: 572, startPoint y: 188, endPoint x: 726, endPoint y: 187, distance: 154.0
click at [723, 187] on h5 "During team meetings, a project manager observes that one team member is consis…" at bounding box center [733, 180] width 574 height 107
click at [752, 187] on h5 "During team meetings, a project manager observes that one team member is consis…" at bounding box center [733, 180] width 574 height 107
drag, startPoint x: 678, startPoint y: 181, endPoint x: 759, endPoint y: 181, distance: 81.0
click at [743, 181] on h5 "During team meetings, a project manager observes that one team member is consis…" at bounding box center [733, 180] width 574 height 107
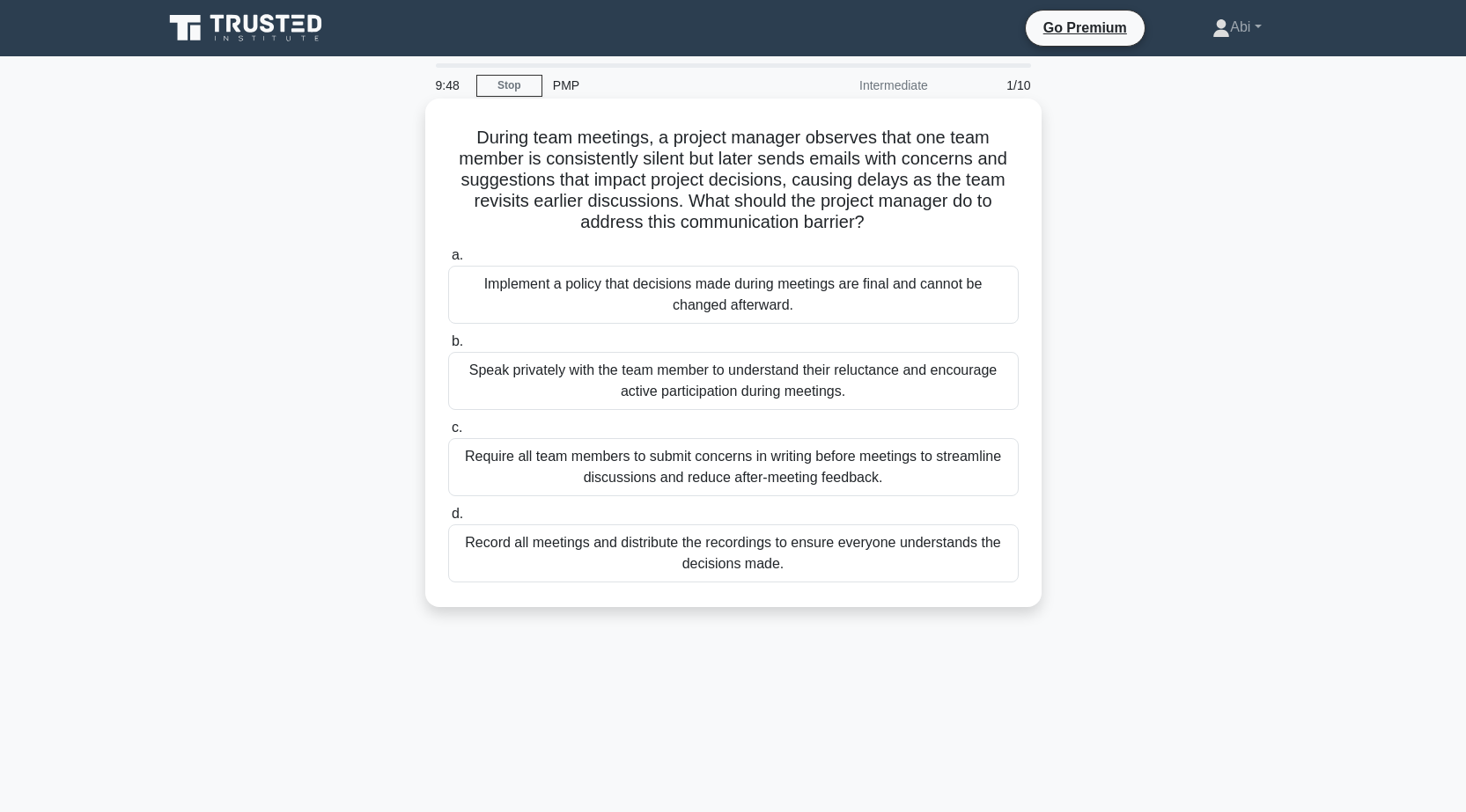
click at [777, 181] on h5 "During team meetings, a project manager observes that one team member is consis…" at bounding box center [733, 180] width 574 height 107
drag, startPoint x: 491, startPoint y: 203, endPoint x: 614, endPoint y: 203, distance: 123.0
click at [613, 203] on h5 "During team meetings, a project manager observes that one team member is consis…" at bounding box center [733, 180] width 574 height 107
click at [641, 203] on h5 "During team meetings, a project manager observes that one team member is consis…" at bounding box center [733, 180] width 574 height 107
drag, startPoint x: 613, startPoint y: 220, endPoint x: 819, endPoint y: 220, distance: 206.0
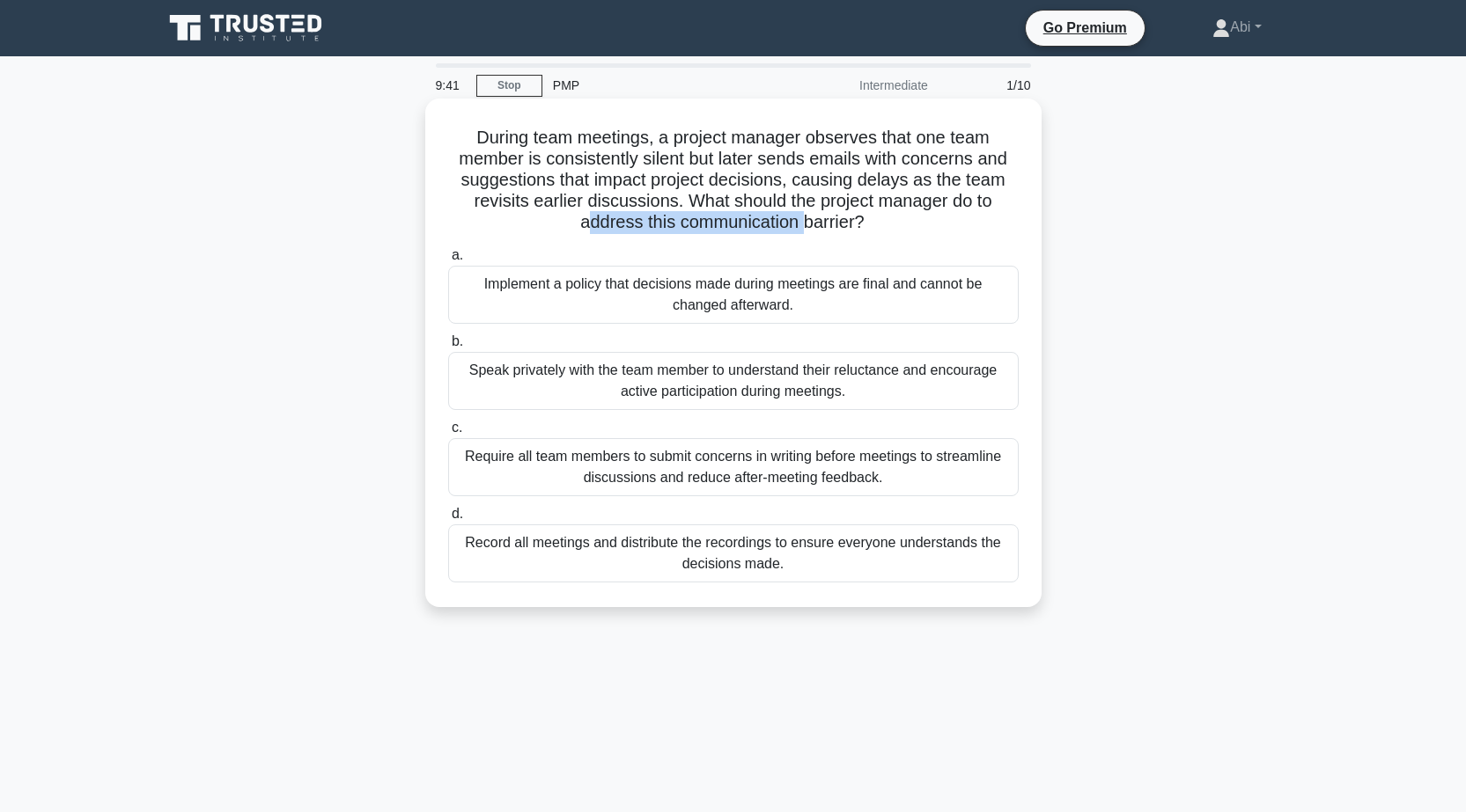
click at [815, 220] on h5 "During team meetings, a project manager observes that one team member is consis…" at bounding box center [733, 180] width 574 height 107
click at [853, 220] on h5 "During team meetings, a project manager observes that one team member is consis…" at bounding box center [733, 180] width 574 height 107
click at [633, 377] on div "Speak privately with the team member to understand their reluctance and encoura…" at bounding box center [733, 380] width 570 height 58
click at [448, 348] on input "b. Speak privately with the team member to understand their reluctance and enco…" at bounding box center [448, 342] width 0 height 12
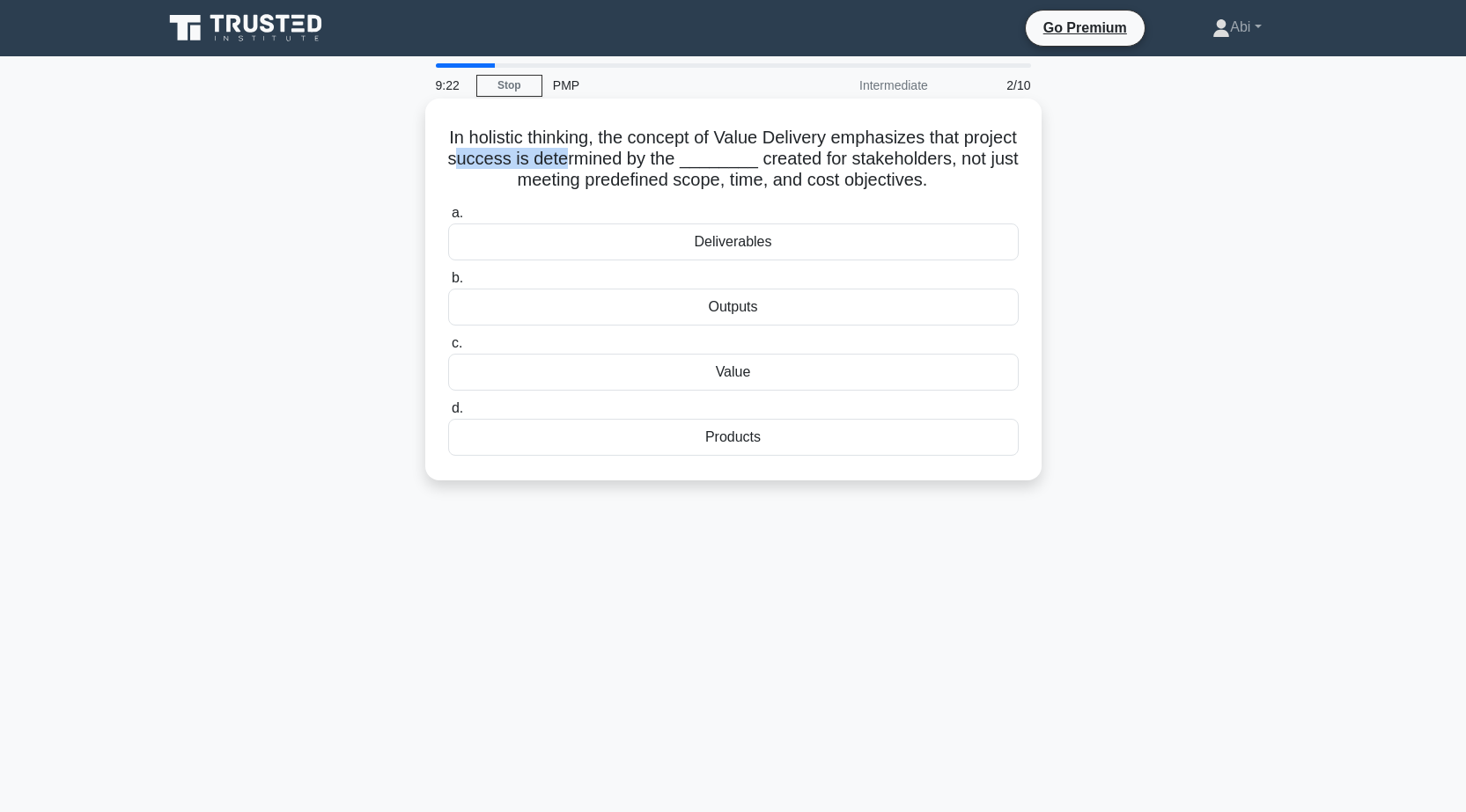
drag, startPoint x: 525, startPoint y: 163, endPoint x: 679, endPoint y: 160, distance: 154.0
click at [662, 160] on h5 "In holistic thinking, the concept of Value Delivery emphasizes that project suc…" at bounding box center [733, 159] width 574 height 65
click at [699, 160] on h5 "In holistic thinking, the concept of Value Delivery emphasizes that project suc…" at bounding box center [733, 159] width 574 height 65
click at [727, 245] on div "Deliverables" at bounding box center [733, 242] width 570 height 37
click at [448, 219] on input "a. Deliverables" at bounding box center [448, 213] width 0 height 12
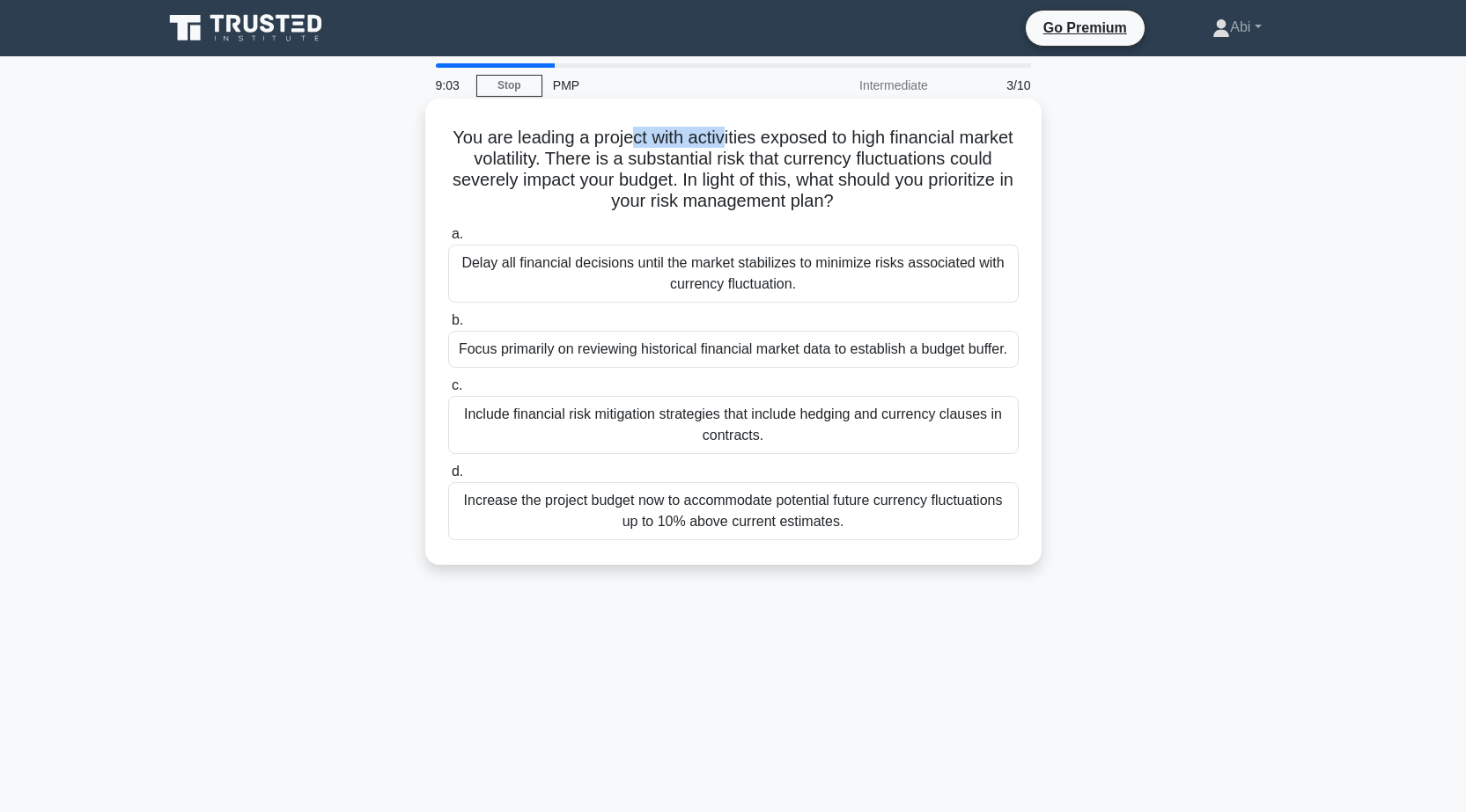
drag, startPoint x: 664, startPoint y: 139, endPoint x: 792, endPoint y: 147, distance: 128.2
click at [789, 147] on h5 "You are leading a project with activities exposed to high financial market vola…" at bounding box center [733, 170] width 574 height 87
click at [834, 152] on h5 "You are leading a project with activities exposed to high financial market vola…" at bounding box center [733, 170] width 574 height 87
drag, startPoint x: 488, startPoint y: 162, endPoint x: 631, endPoint y: 164, distance: 143.0
click at [627, 164] on h5 "You are leading a project with activities exposed to high financial market vola…" at bounding box center [733, 170] width 574 height 87
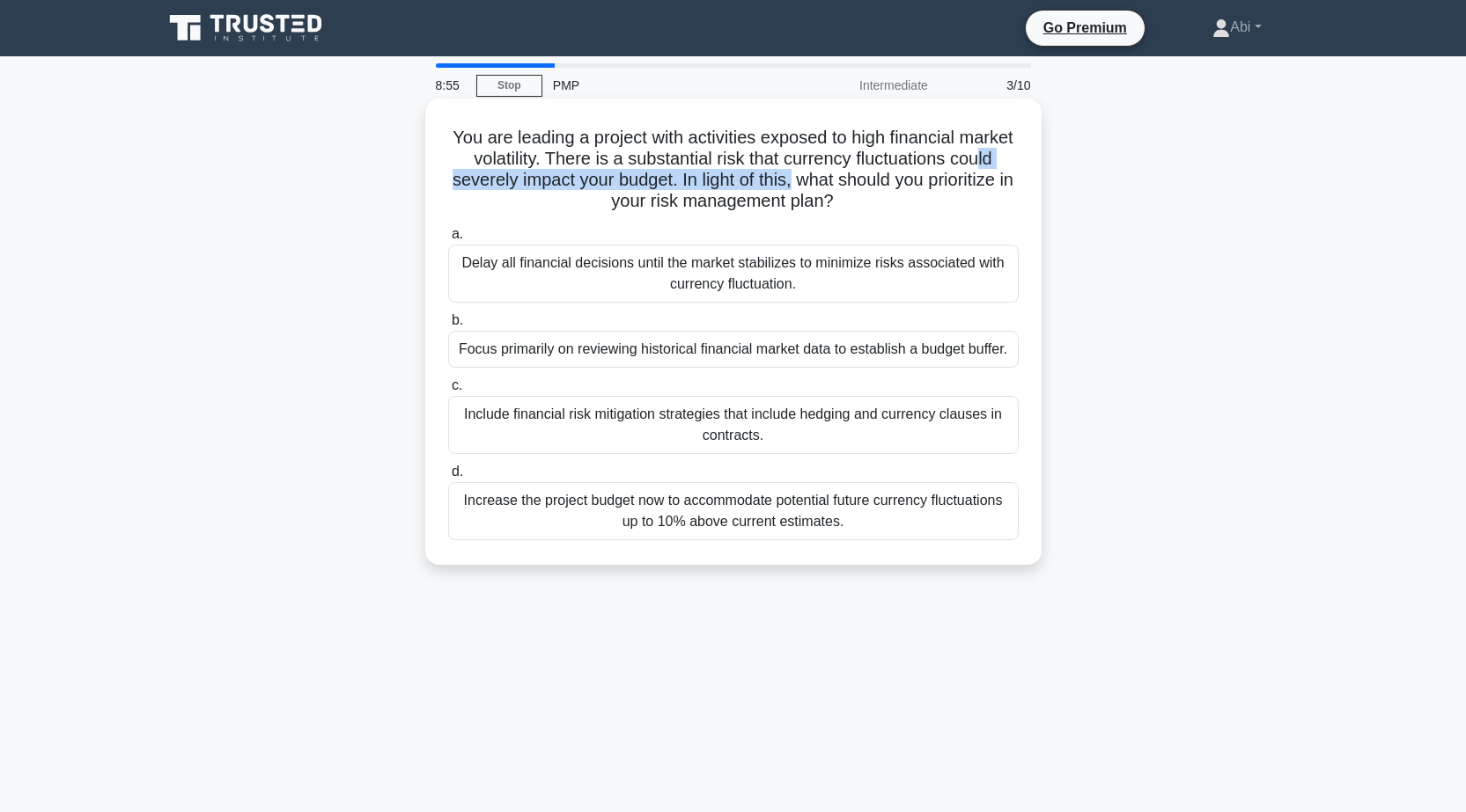
drag, startPoint x: 493, startPoint y: 181, endPoint x: 878, endPoint y: 181, distance: 385.0
click at [877, 181] on h5 "You are leading a project with activities exposed to high financial market vola…" at bounding box center [733, 170] width 574 height 87
click at [894, 184] on h5 "You are leading a project with activities exposed to high financial market vola…" at bounding box center [733, 170] width 574 height 87
drag, startPoint x: 602, startPoint y: 198, endPoint x: 855, endPoint y: 204, distance: 253.1
click at [851, 204] on h5 "You are leading a project with activities exposed to high financial market vola…" at bounding box center [733, 170] width 574 height 87
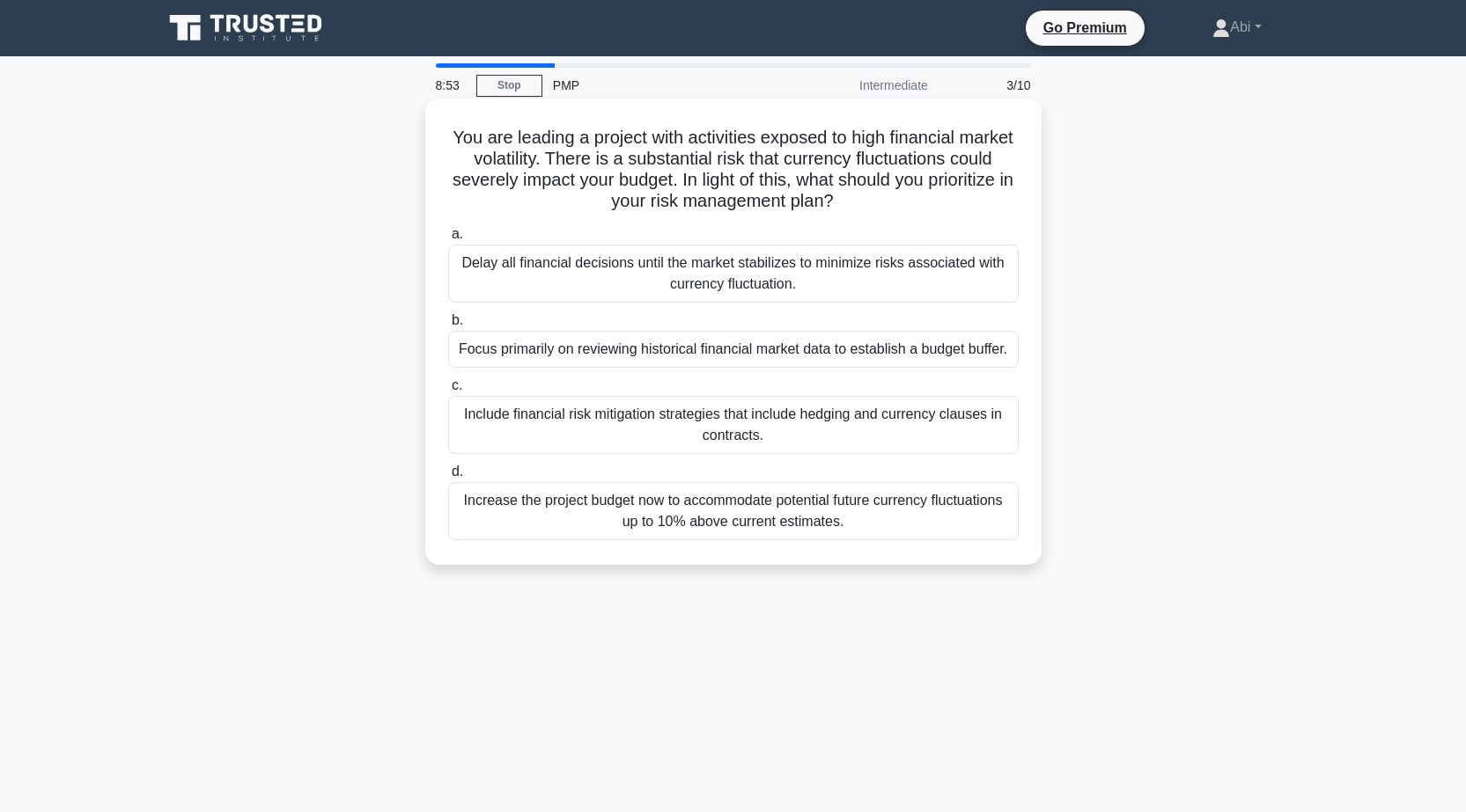
click at [861, 207] on h5 "You are leading a project with activities exposed to high financial market vola…" at bounding box center [733, 170] width 574 height 87
click at [715, 426] on div "Include financial risk mitigation strategies that include hedging and currency …" at bounding box center [733, 425] width 570 height 58
click at [448, 391] on input "c. Include financial risk mitigation strategies that include hedging and curren…" at bounding box center [448, 386] width 0 height 12
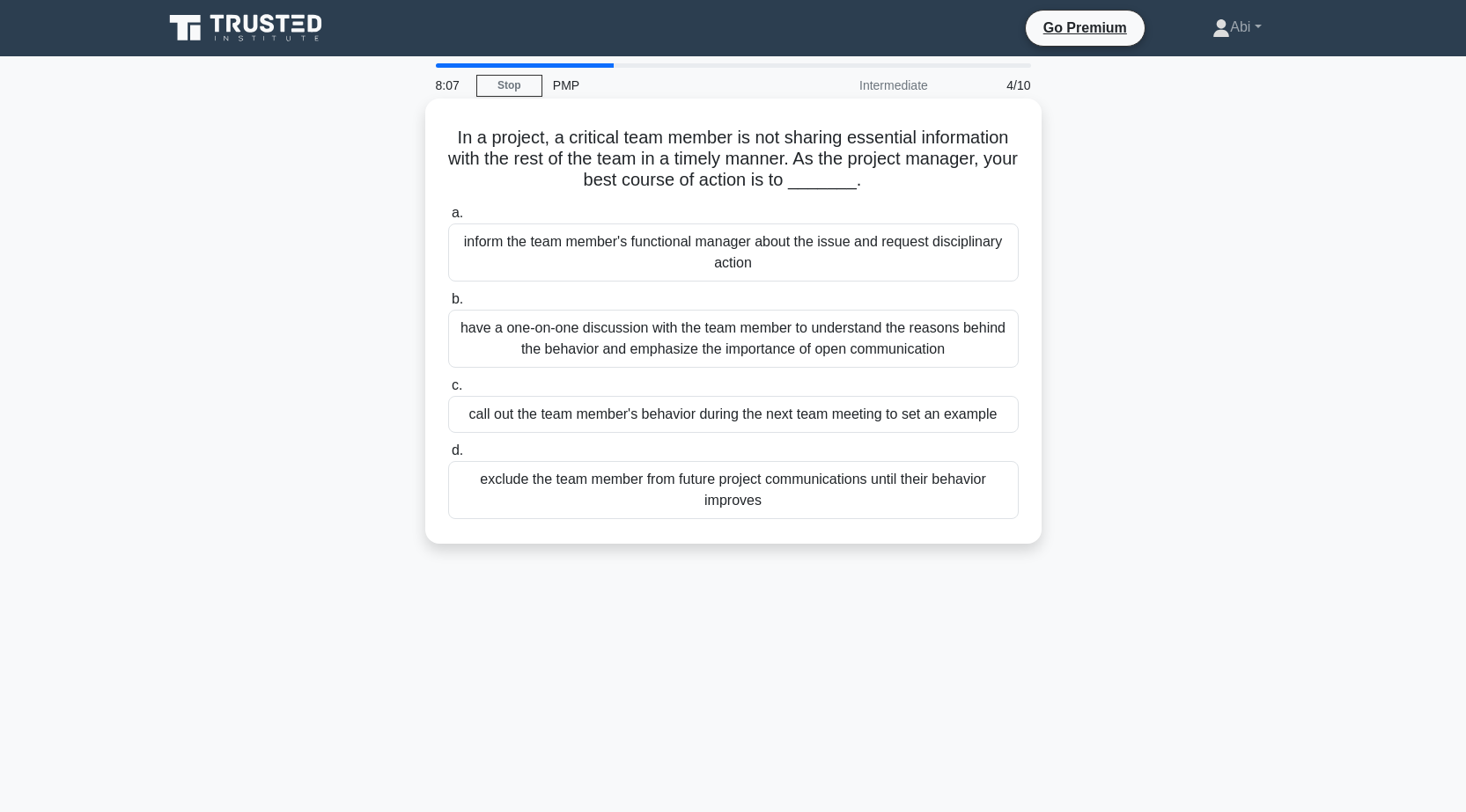
click at [715, 340] on div "have a one-on-one discussion with the team member to understand the reasons beh…" at bounding box center [733, 338] width 570 height 58
click at [448, 306] on input "b. have a one-on-one discussion with the team member to understand the reasons …" at bounding box center [448, 300] width 0 height 12
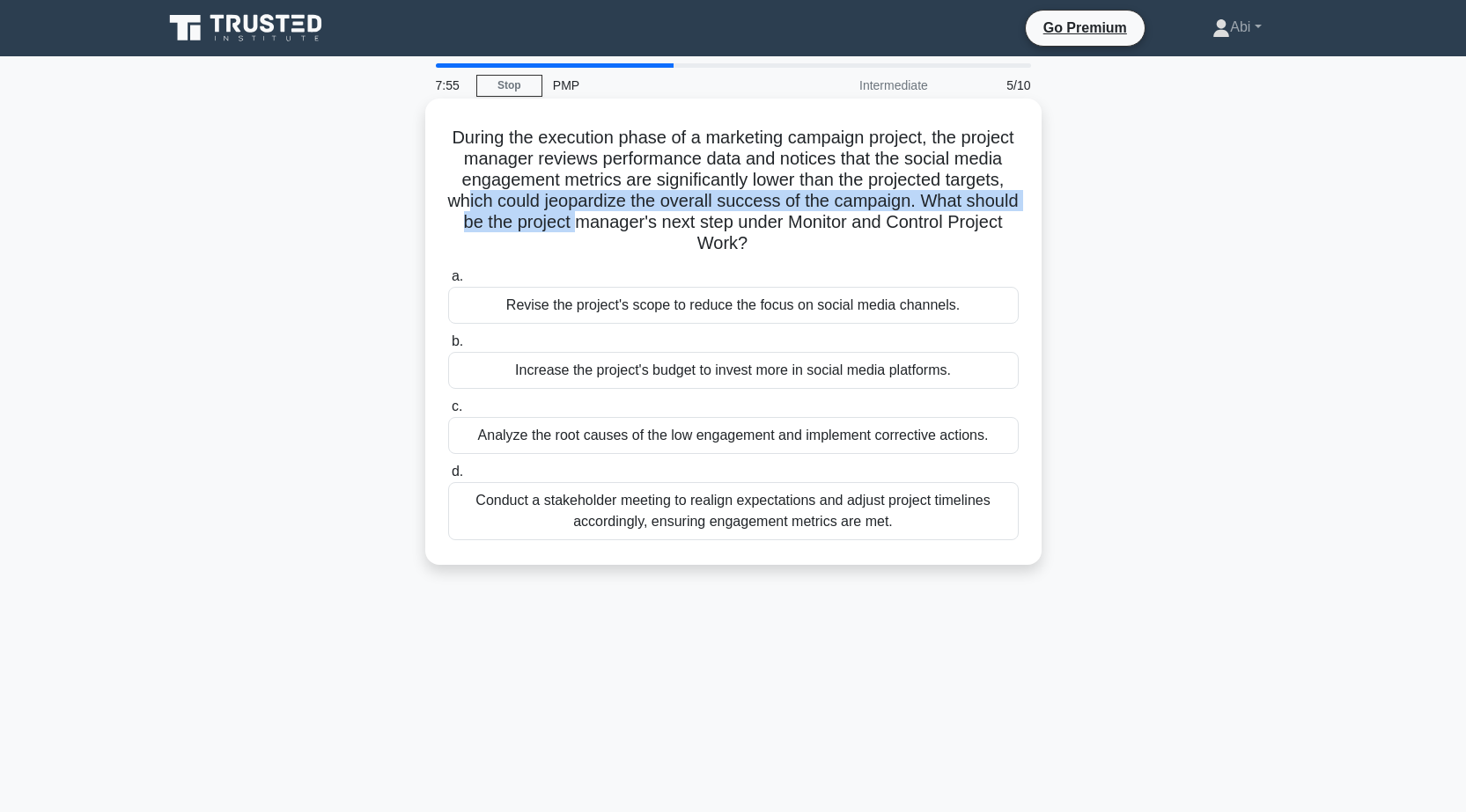
drag, startPoint x: 574, startPoint y: 210, endPoint x: 713, endPoint y: 233, distance: 140.9
click at [692, 229] on h5 "During the execution phase of a marketing campaign project, the project manager…" at bounding box center [733, 191] width 574 height 129
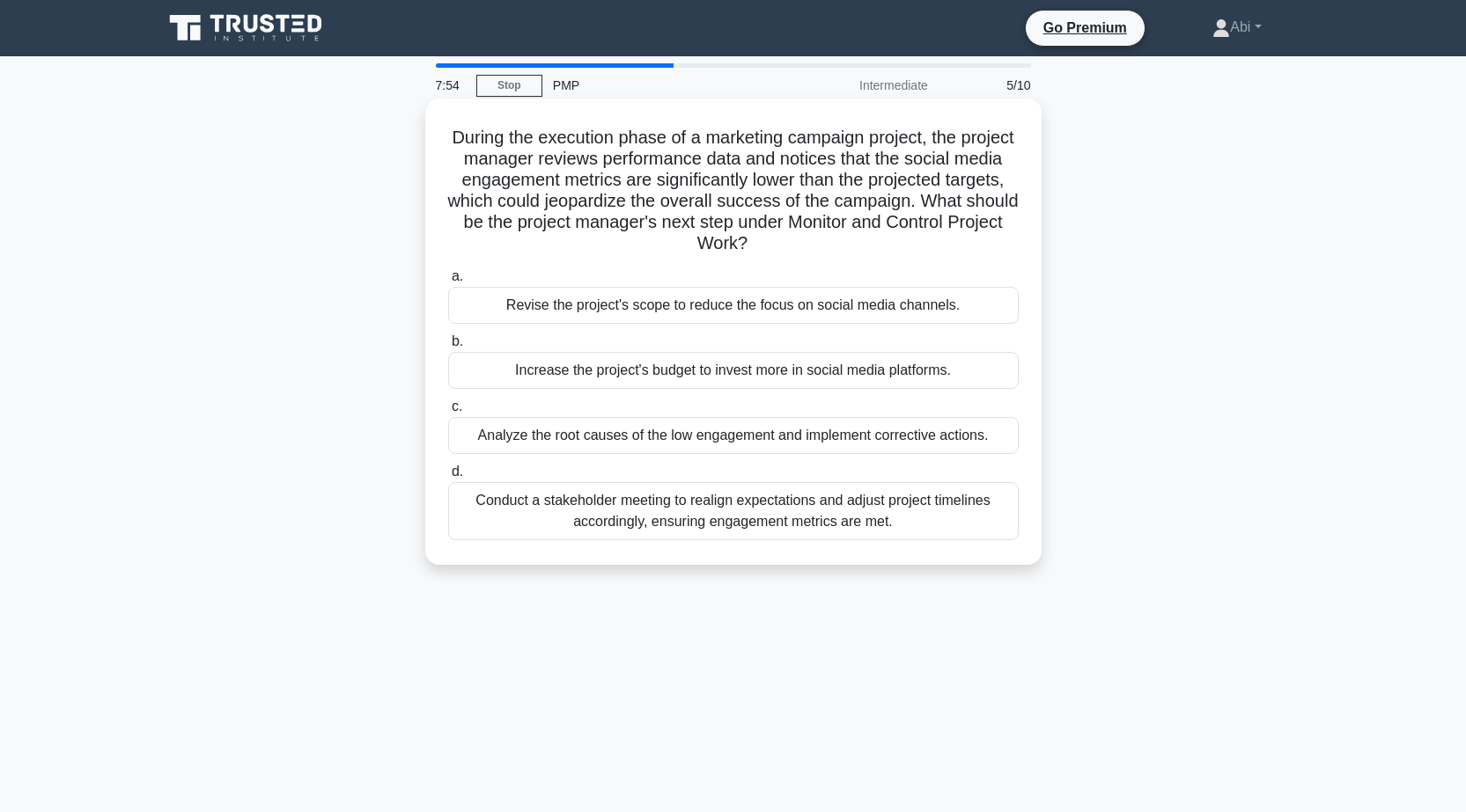
click at [727, 239] on h5 "During the execution phase of a marketing campaign project, the project manager…" at bounding box center [733, 191] width 574 height 129
click at [735, 435] on div "Analyze the root causes of the low engagement and implement corrective actions." at bounding box center [733, 435] width 570 height 37
click at [448, 413] on input "c. Analyze the root causes of the low engagement and implement corrective actio…" at bounding box center [448, 407] width 0 height 12
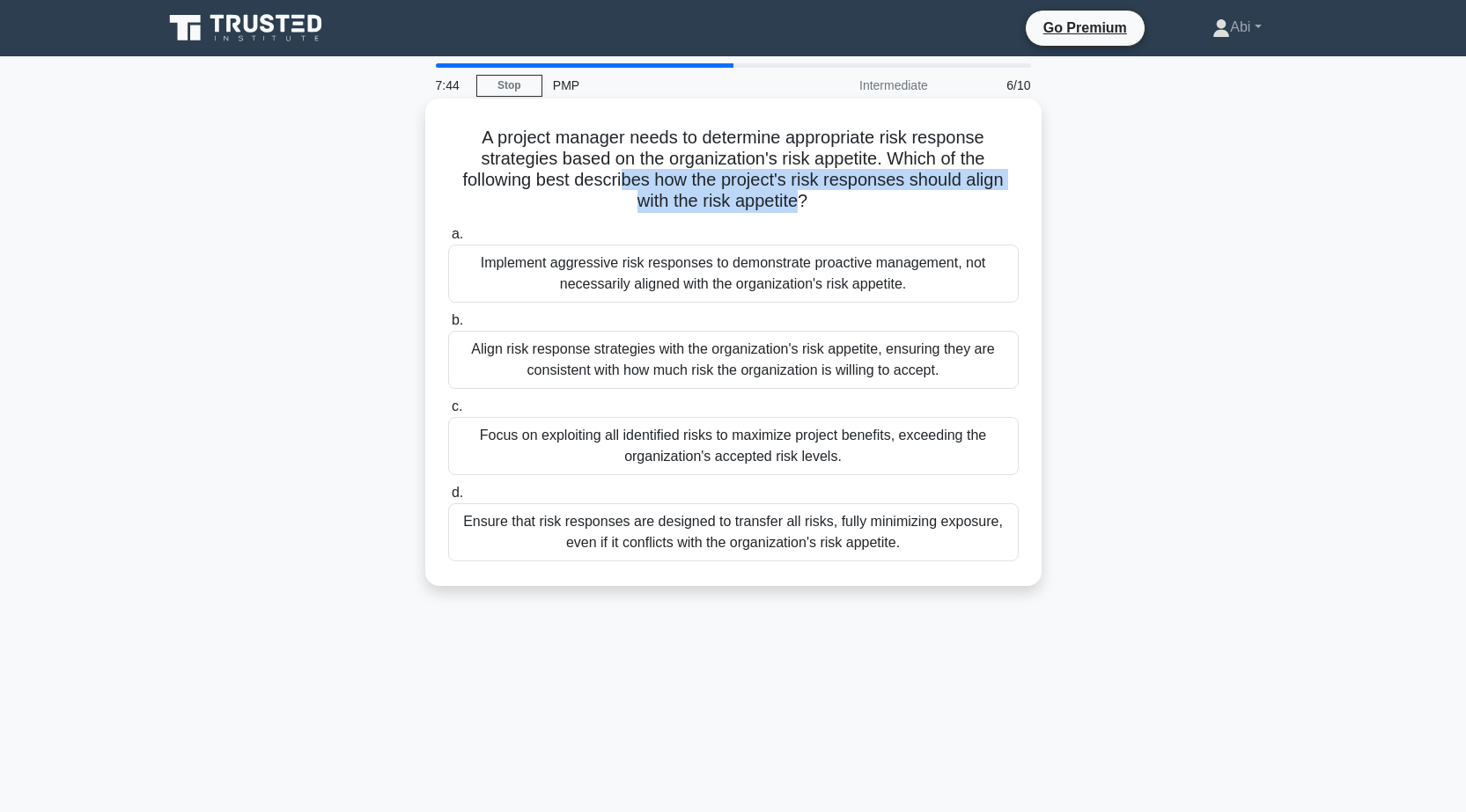
drag, startPoint x: 629, startPoint y: 181, endPoint x: 820, endPoint y: 201, distance: 192.0
click at [802, 198] on h5 "A project manager needs to determine appropriate risk response strategies based…" at bounding box center [733, 170] width 574 height 87
click at [827, 202] on icon ".spinner_0XTQ{transform-origin:center;animation:spinner_y6GP .75s linear infini…" at bounding box center [817, 202] width 21 height 21
click at [671, 357] on div "Align risk response strategies with the organization's risk appetite, ensuring …" at bounding box center [733, 360] width 570 height 58
click at [448, 326] on input "b. Align risk response strategies with the organization's risk appetite, ensuri…" at bounding box center [448, 320] width 0 height 12
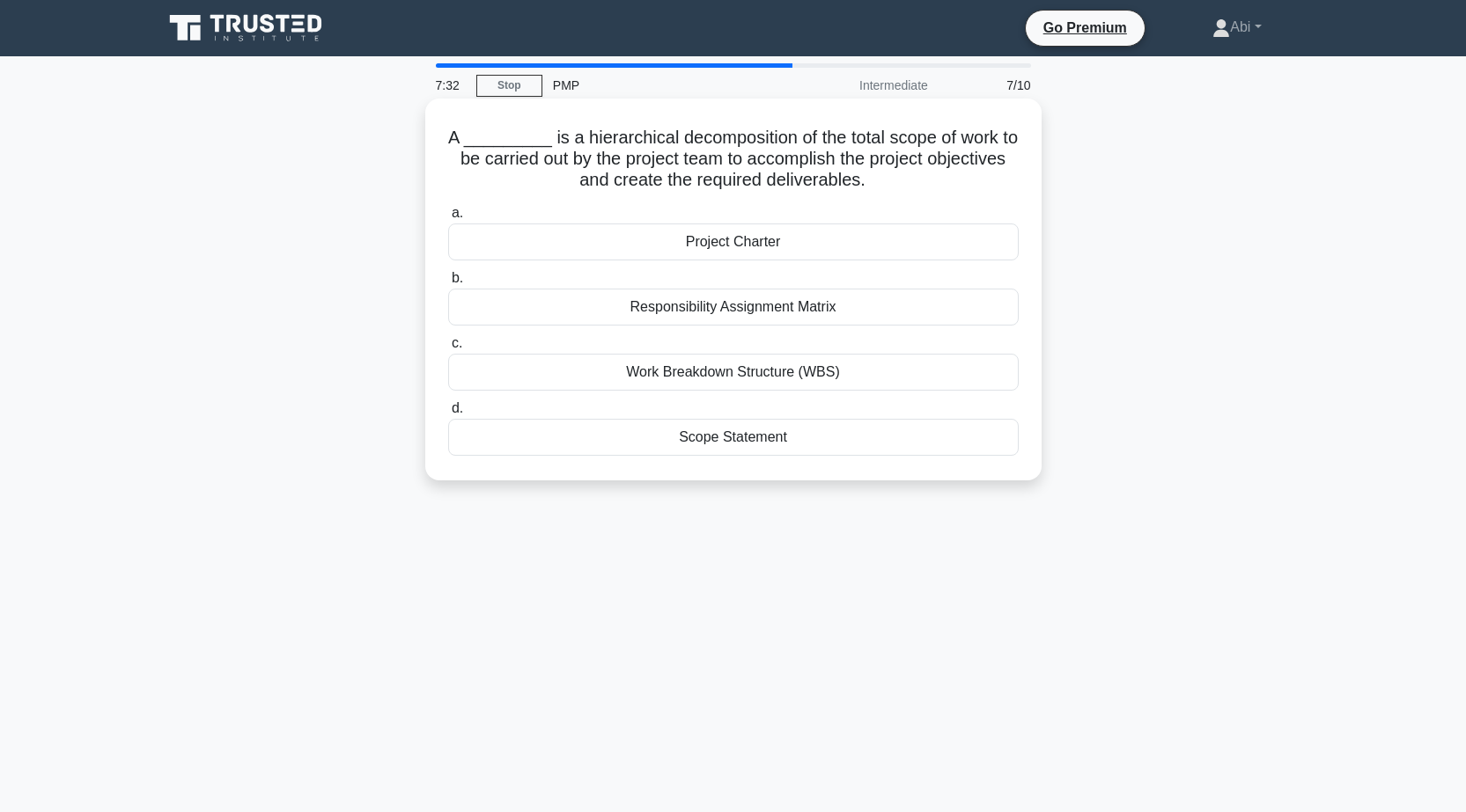
click at [703, 372] on div "Work Breakdown Structure (WBS)" at bounding box center [733, 373] width 570 height 37
click at [448, 349] on input "c. Work Breakdown Structure (WBS)" at bounding box center [448, 344] width 0 height 12
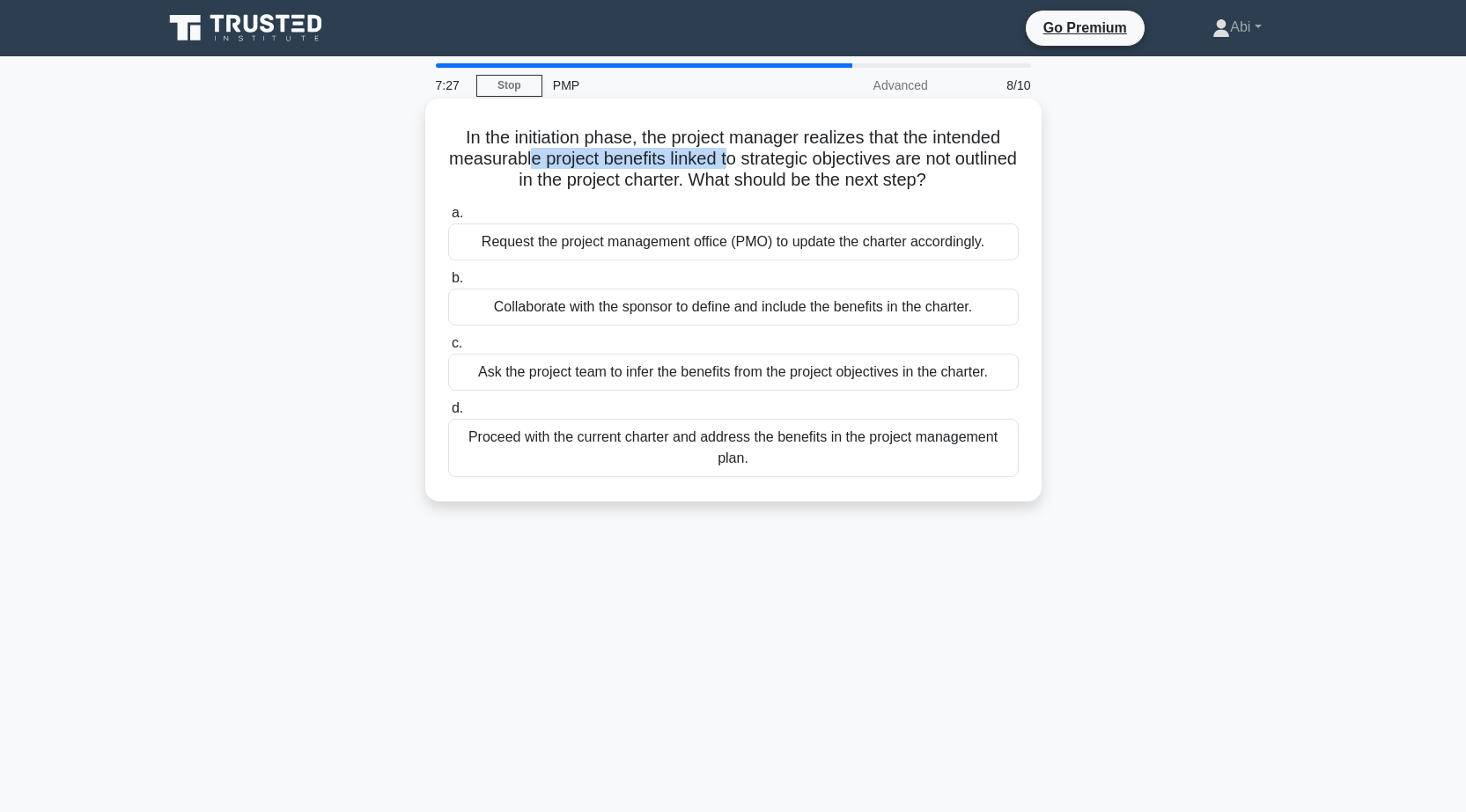
drag, startPoint x: 565, startPoint y: 168, endPoint x: 775, endPoint y: 170, distance: 210.0
click at [775, 170] on h5 "In the initiation phase, the project manager realizes that the intended measura…" at bounding box center [733, 159] width 574 height 65
drag, startPoint x: 588, startPoint y: 185, endPoint x: 665, endPoint y: 183, distance: 77.0
click at [665, 183] on h5 "In the initiation phase, the project manager realizes that the intended measura…" at bounding box center [733, 159] width 574 height 65
click at [601, 239] on div "Request the project management office (PMO) to update the charter accordingly." at bounding box center [733, 242] width 570 height 37
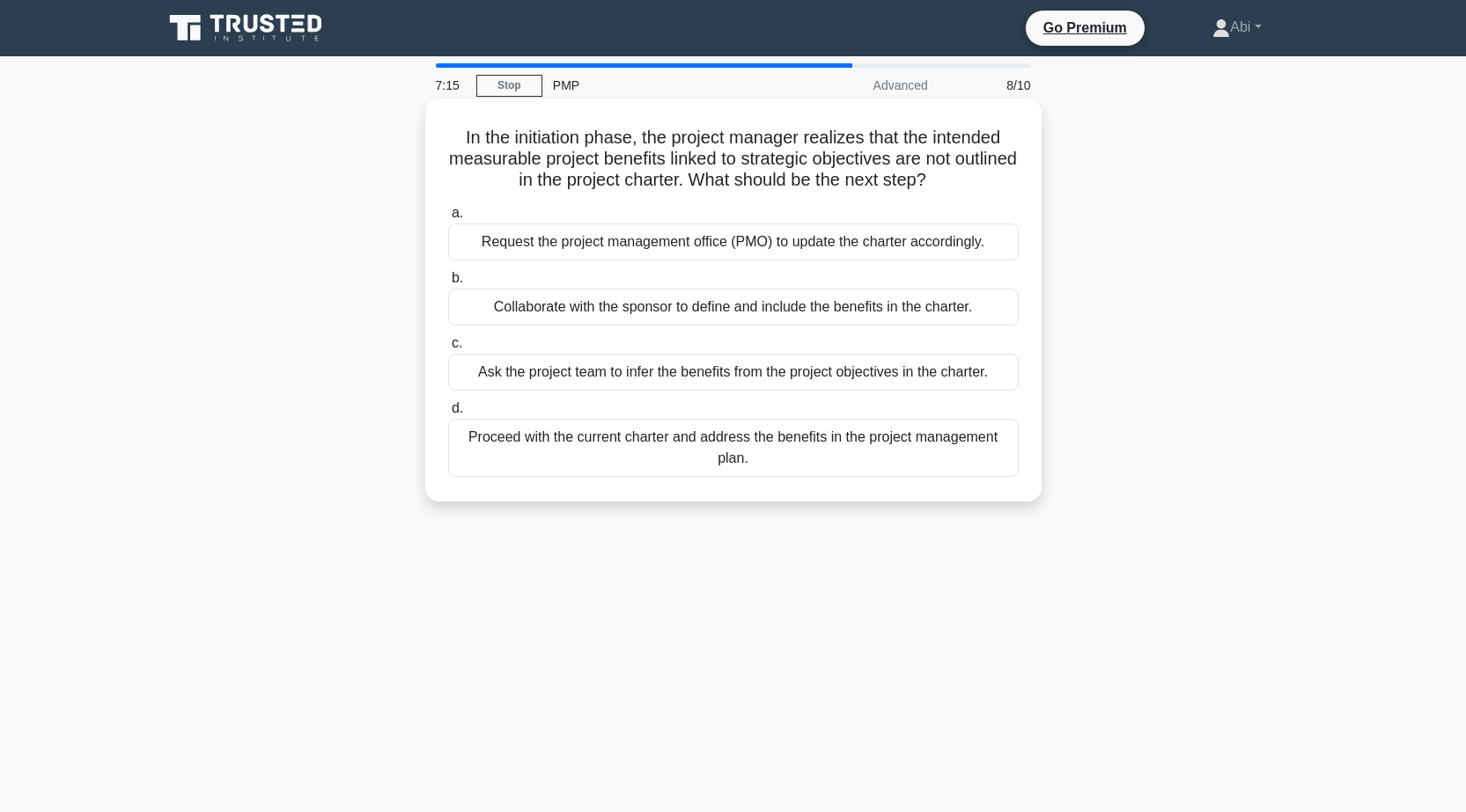
click at [448, 219] on input "a. Request the project management office (PMO) to update the charter accordingl…" at bounding box center [448, 213] width 0 height 12
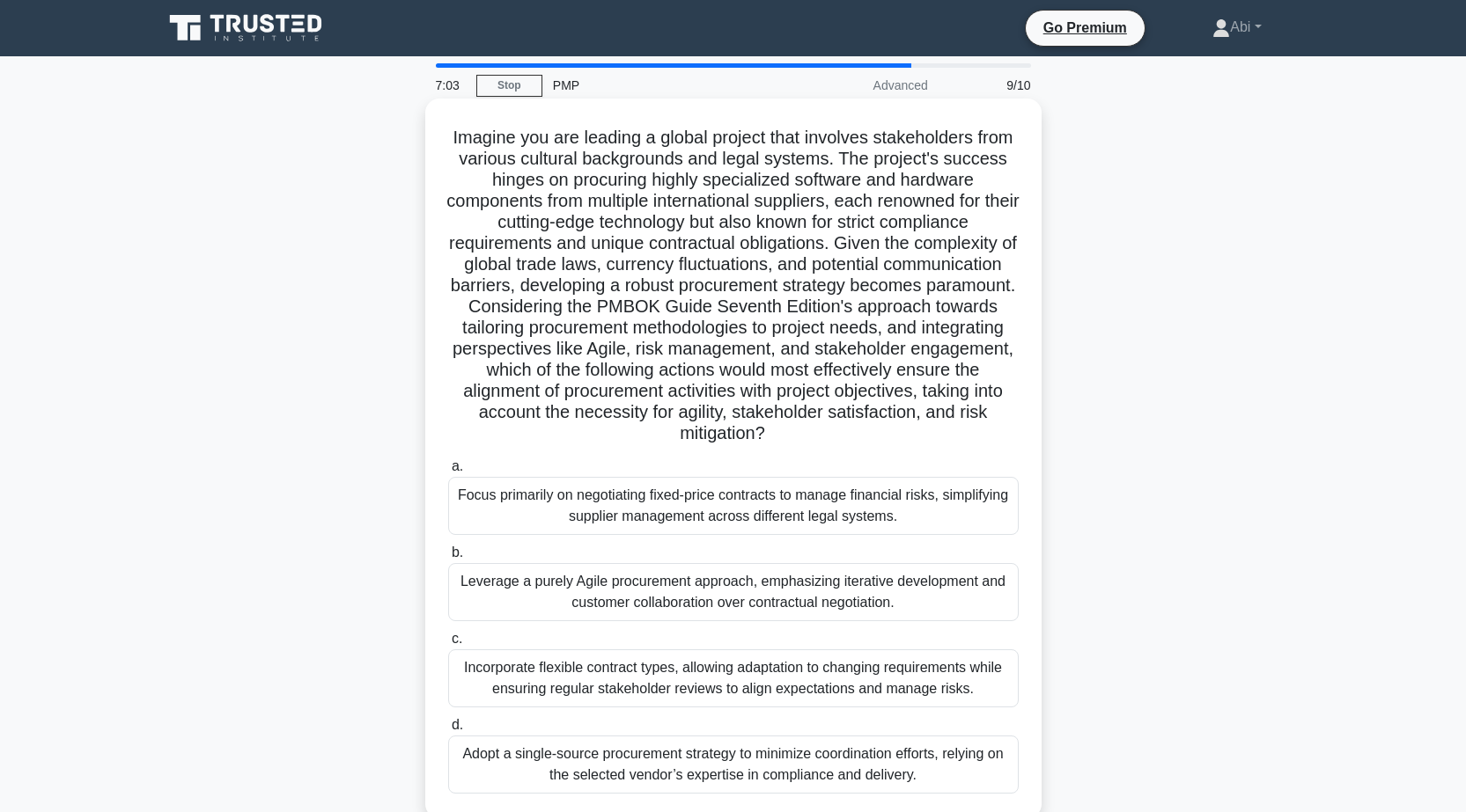
click at [756, 676] on div "Incorporate flexible contract types, allowing adaptation to changing requiremen…" at bounding box center [733, 678] width 570 height 58
click at [448, 645] on input "c. Incorporate flexible contract types, allowing adaptation to changing require…" at bounding box center [448, 640] width 0 height 12
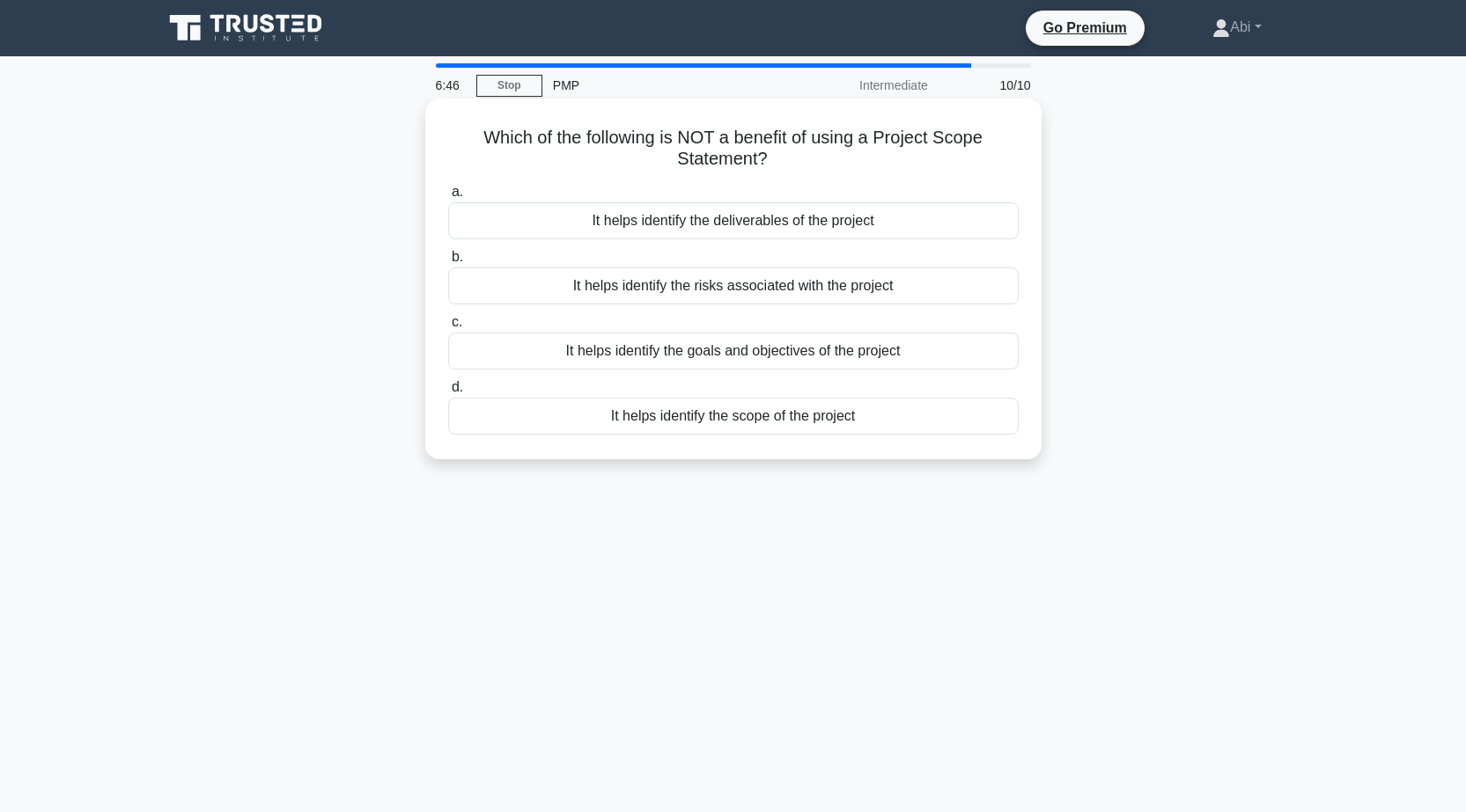
click at [745, 285] on div "It helps identify the risks associated with the project" at bounding box center [733, 286] width 570 height 37
click at [448, 263] on input "b. It helps identify the risks associated with the project" at bounding box center [448, 258] width 0 height 12
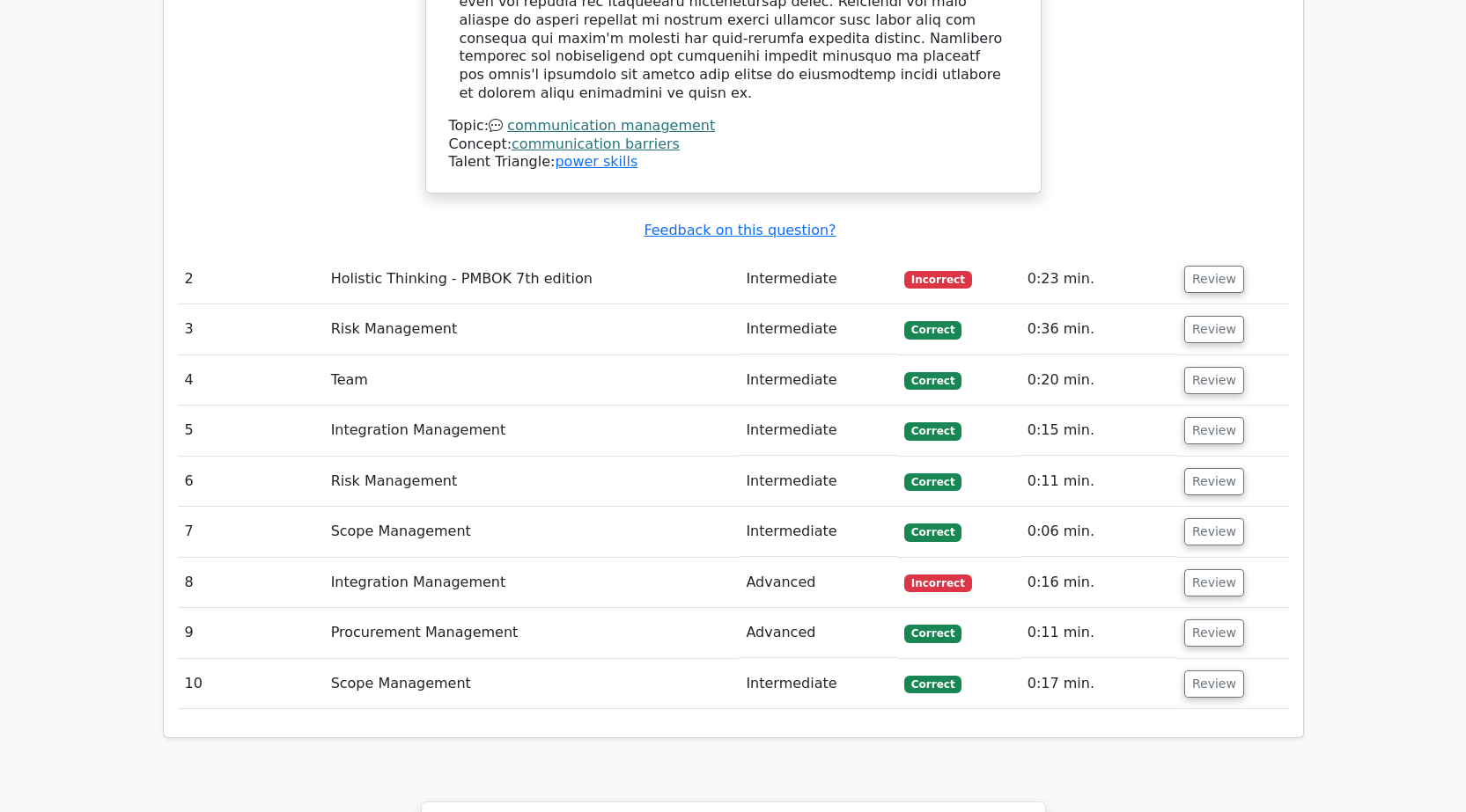
scroll to position [2360, 0]
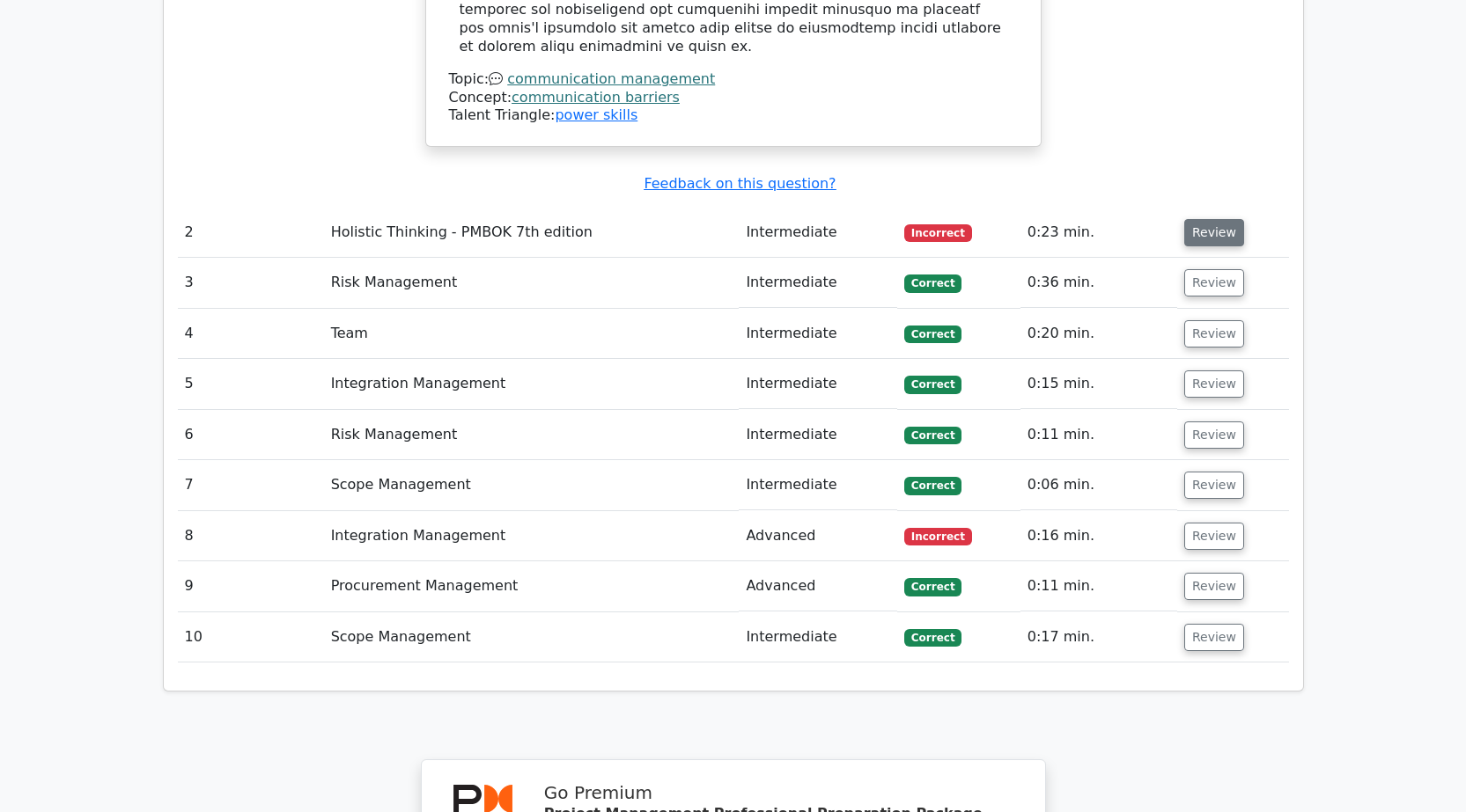
click at [1212, 219] on button "Review" at bounding box center [1213, 233] width 60 height 28
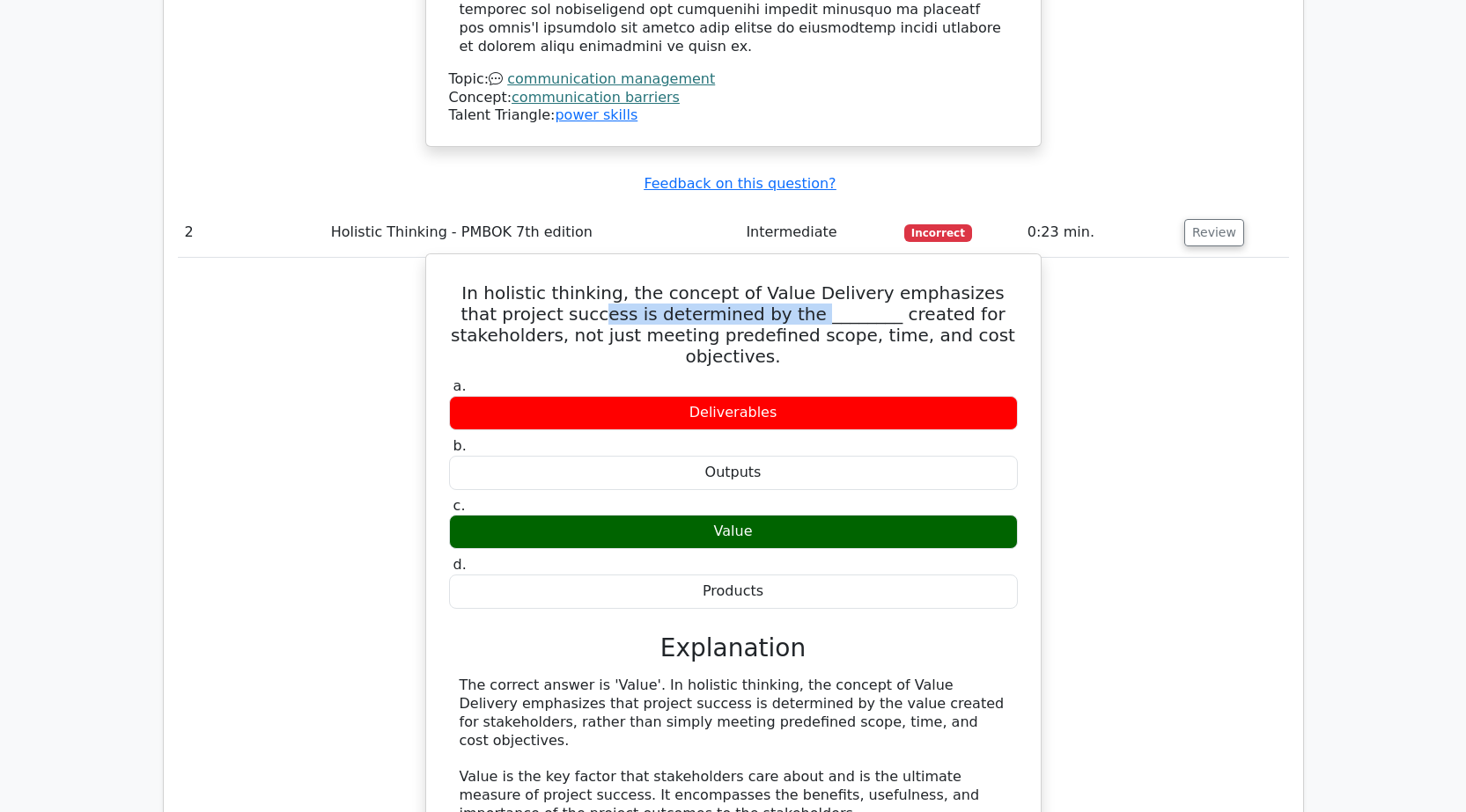
drag, startPoint x: 558, startPoint y: 194, endPoint x: 763, endPoint y: 199, distance: 205.1
click at [754, 282] on h5 "In holistic thinking, the concept of Value Delivery emphasizes that project suc…" at bounding box center [733, 324] width 572 height 85
click at [810, 282] on h5 "In holistic thinking, the concept of Value Delivery emphasizes that project suc…" at bounding box center [733, 324] width 572 height 85
drag, startPoint x: 603, startPoint y: 215, endPoint x: 822, endPoint y: 223, distance: 219.1
click at [815, 282] on h5 "In holistic thinking, the concept of Value Delivery emphasizes that project suc…" at bounding box center [733, 324] width 572 height 85
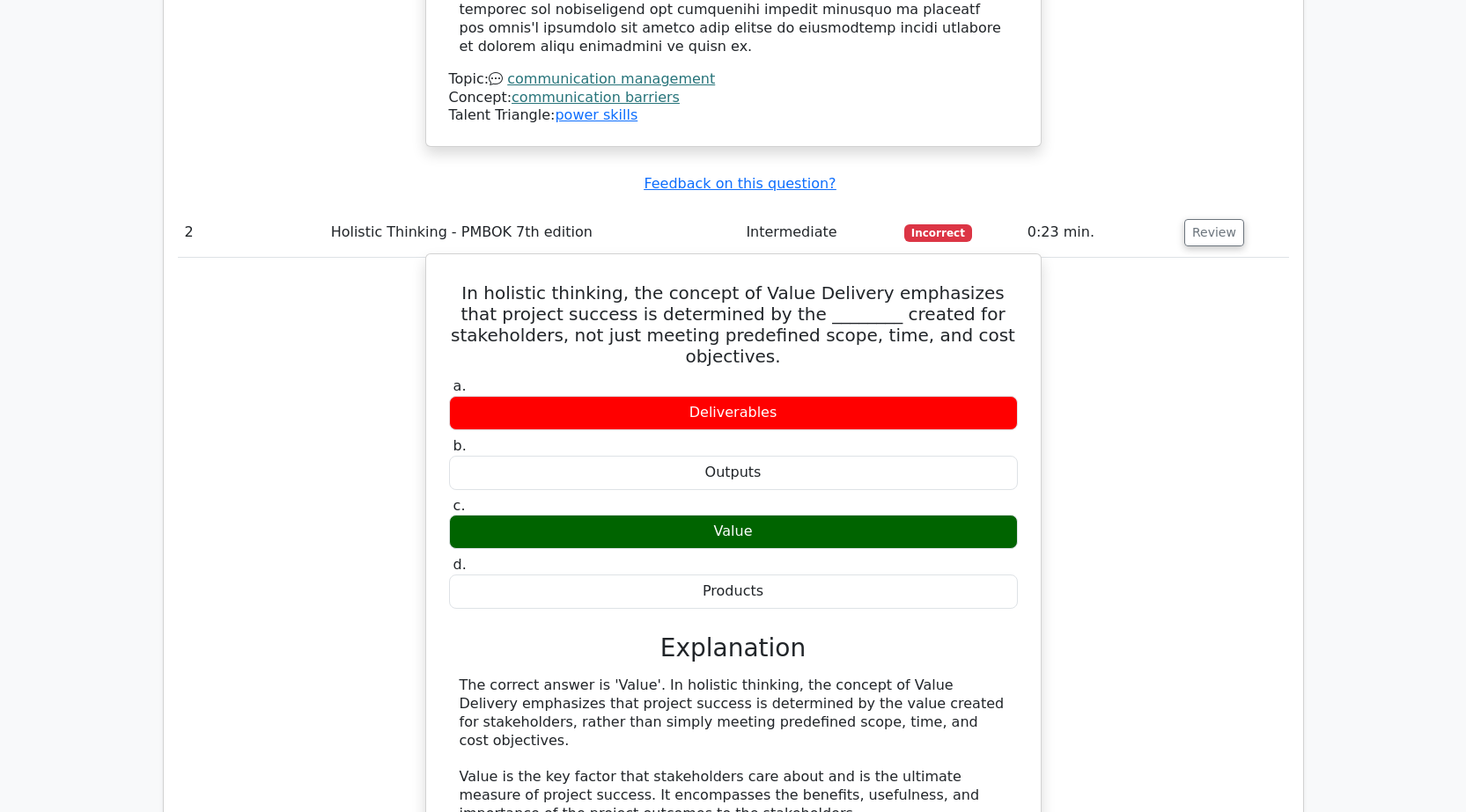
click at [869, 282] on h5 "In holistic thinking, the concept of Value Delivery emphasizes that project suc…" at bounding box center [733, 324] width 572 height 85
drag, startPoint x: 682, startPoint y: 171, endPoint x: 926, endPoint y: 169, distance: 244.0
click at [893, 282] on h5 "In holistic thinking, the concept of Value Delivery emphasizes that project suc…" at bounding box center [733, 324] width 572 height 85
click at [926, 282] on h5 "In holistic thinking, the concept of Value Delivery emphasizes that project suc…" at bounding box center [733, 324] width 572 height 85
drag, startPoint x: 499, startPoint y: 200, endPoint x: 808, endPoint y: 204, distance: 309.0
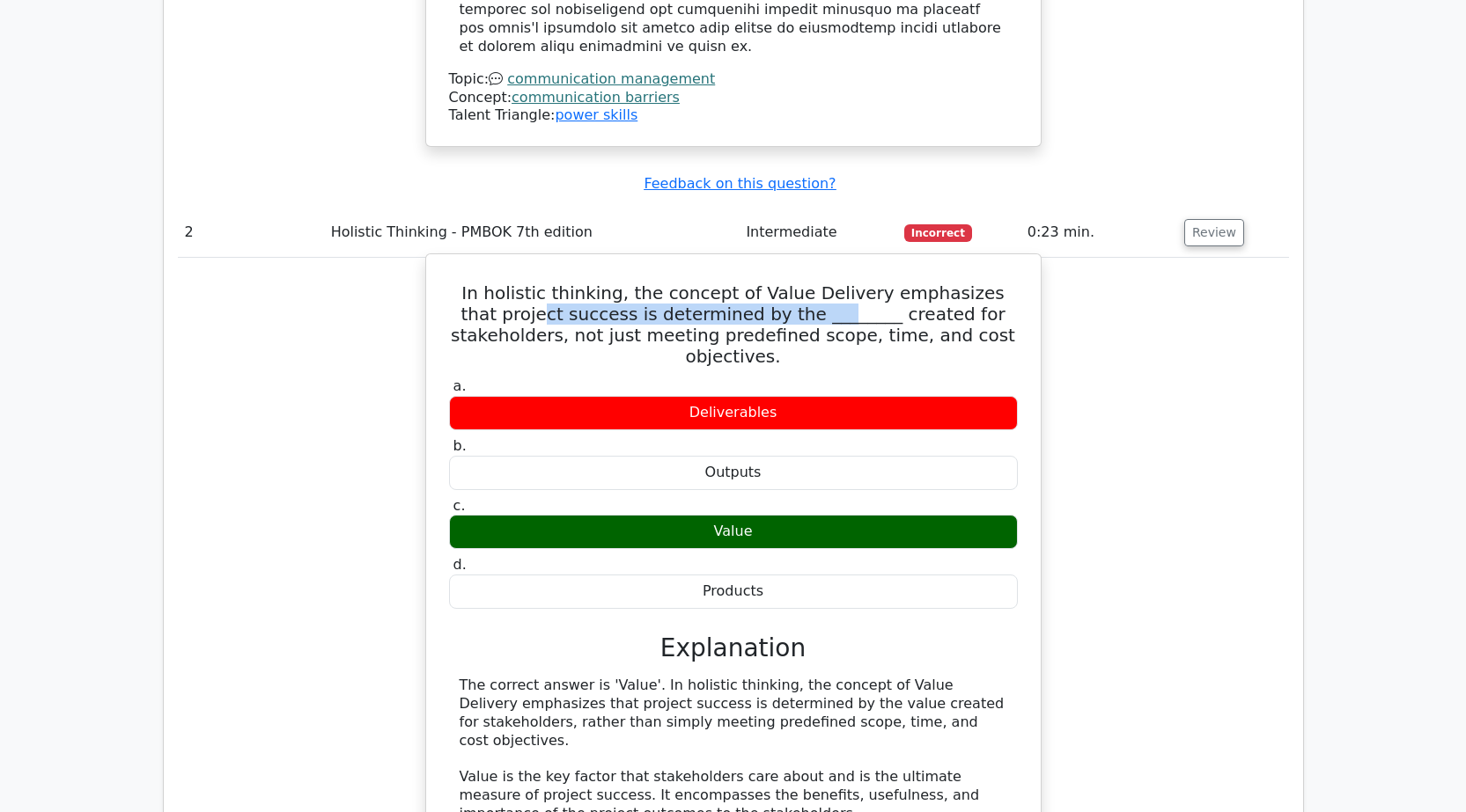
click at [792, 282] on h5 "In holistic thinking, the concept of Value Delivery emphasizes that project suc…" at bounding box center [733, 324] width 572 height 85
click at [865, 282] on h5 "In holistic thinking, the concept of Value Delivery emphasizes that project suc…" at bounding box center [733, 324] width 572 height 85
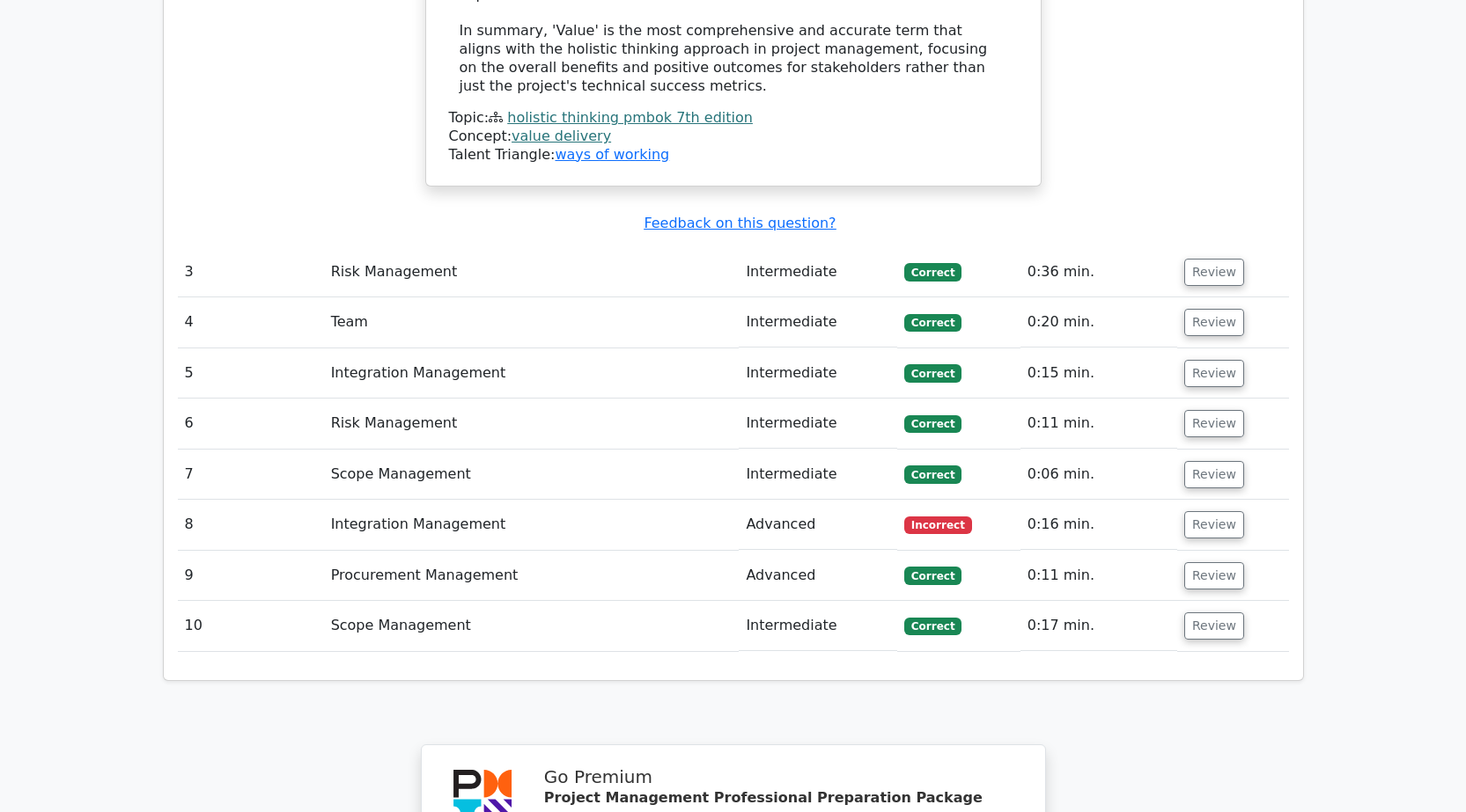
scroll to position [3413, 0]
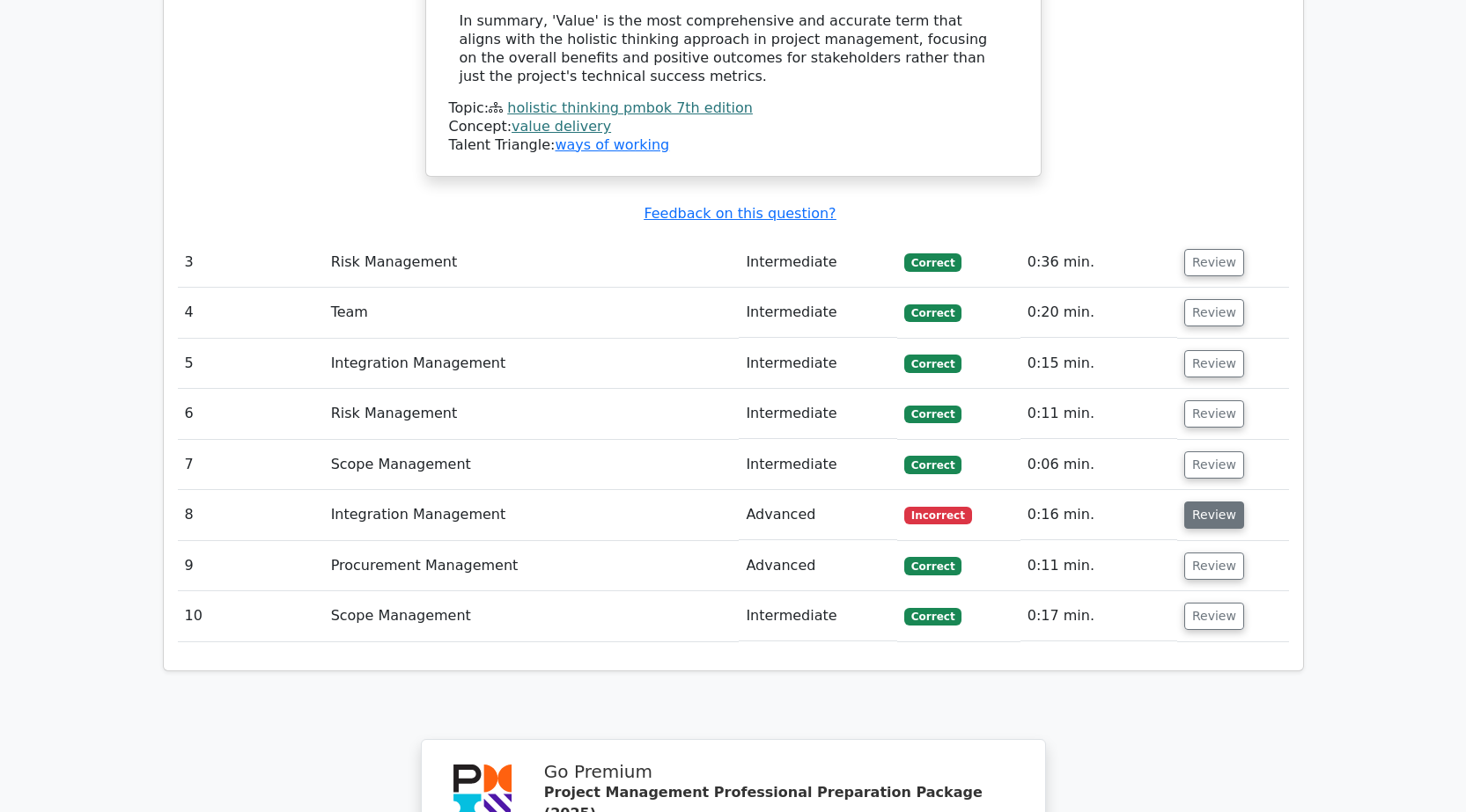
click at [1210, 501] on button "Review" at bounding box center [1213, 515] width 60 height 28
